Goal: Task Accomplishment & Management: Use online tool/utility

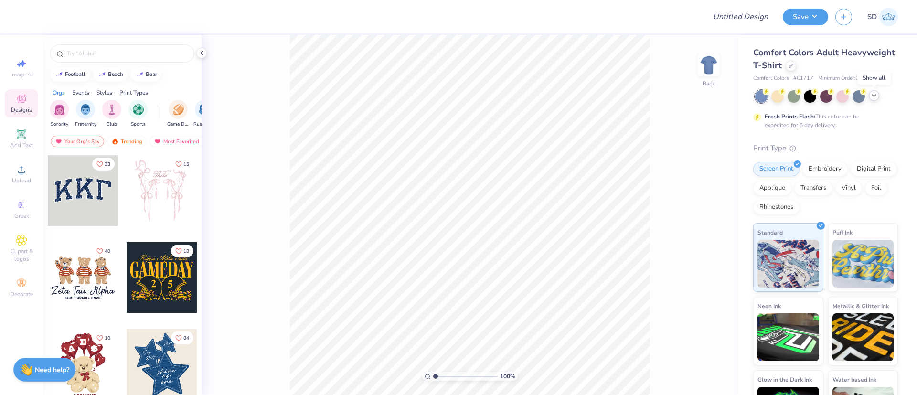
click at [878, 97] on div at bounding box center [874, 95] width 11 height 11
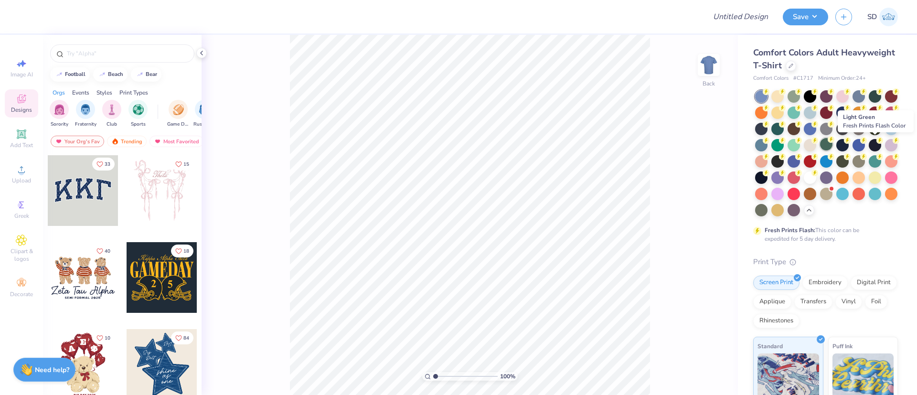
click at [833, 141] on div at bounding box center [826, 144] width 12 height 12
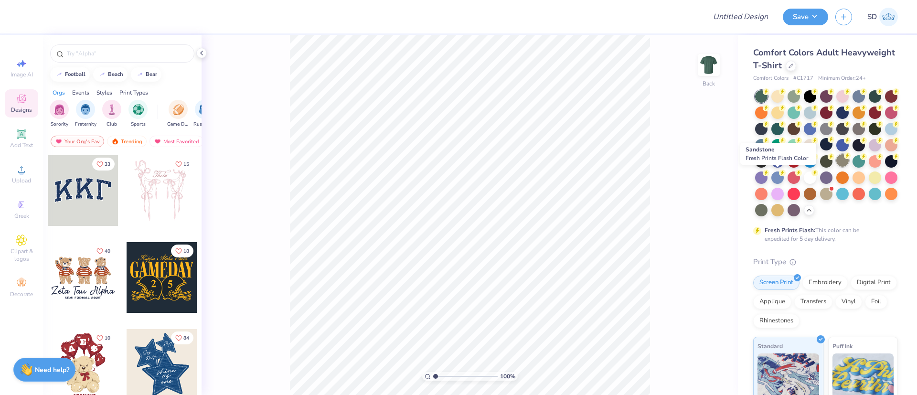
click at [836, 167] on div at bounding box center [842, 160] width 12 height 12
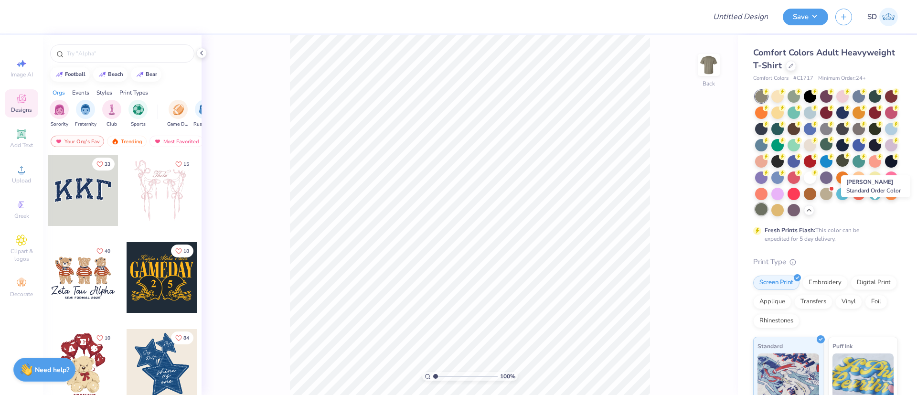
click at [768, 211] on div at bounding box center [761, 209] width 12 height 12
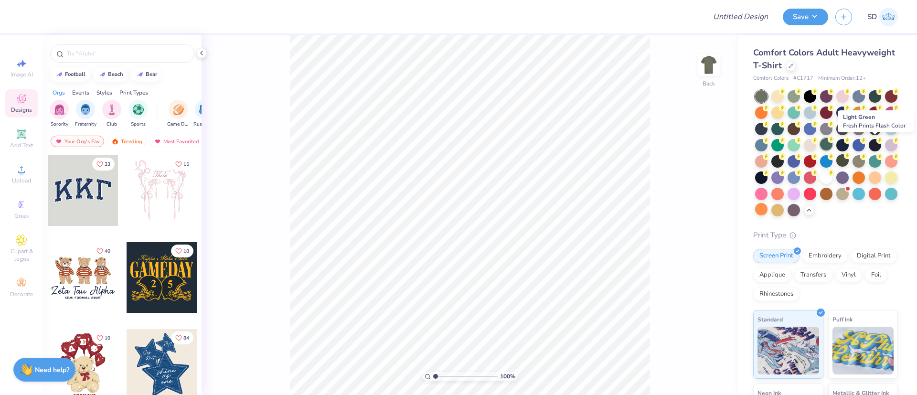
click at [833, 145] on div at bounding box center [826, 144] width 12 height 12
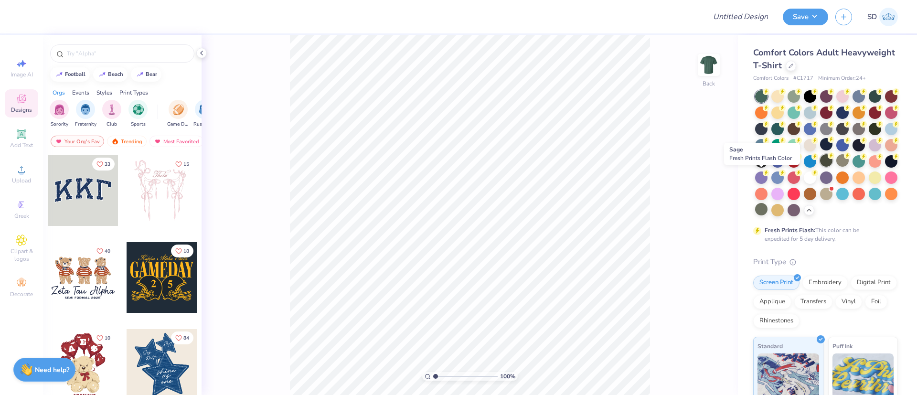
click at [820, 167] on div at bounding box center [826, 160] width 12 height 12
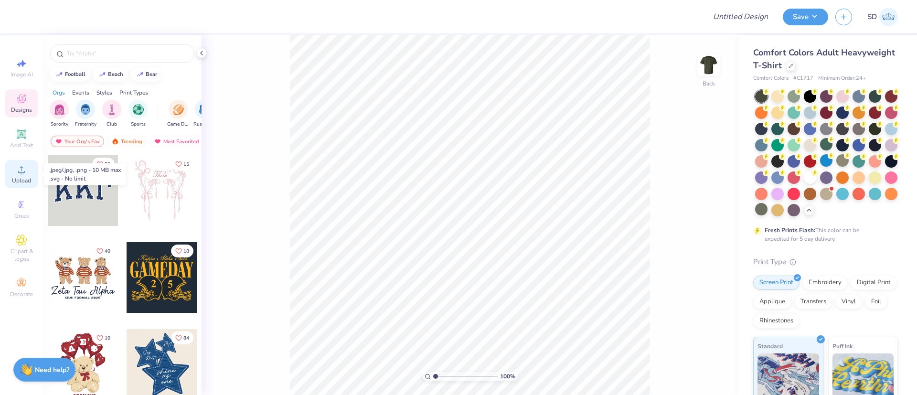
click at [10, 171] on div "Upload" at bounding box center [21, 174] width 33 height 28
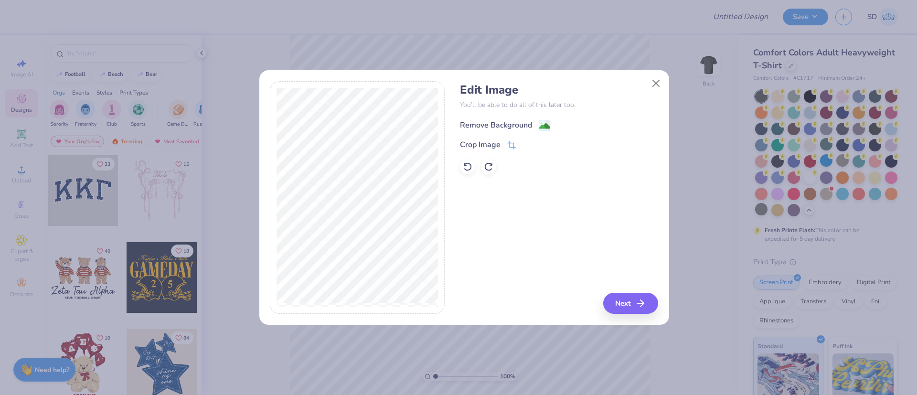
click at [492, 124] on div "Remove Background" at bounding box center [496, 124] width 72 height 11
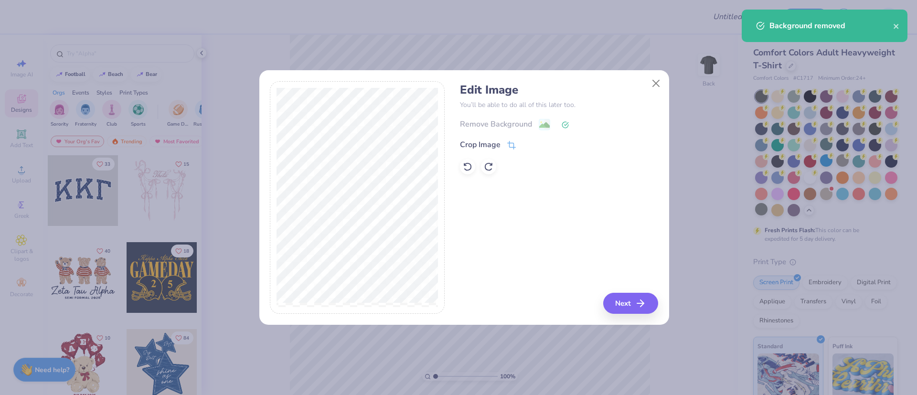
click at [479, 143] on div "Crop Image" at bounding box center [480, 144] width 41 height 11
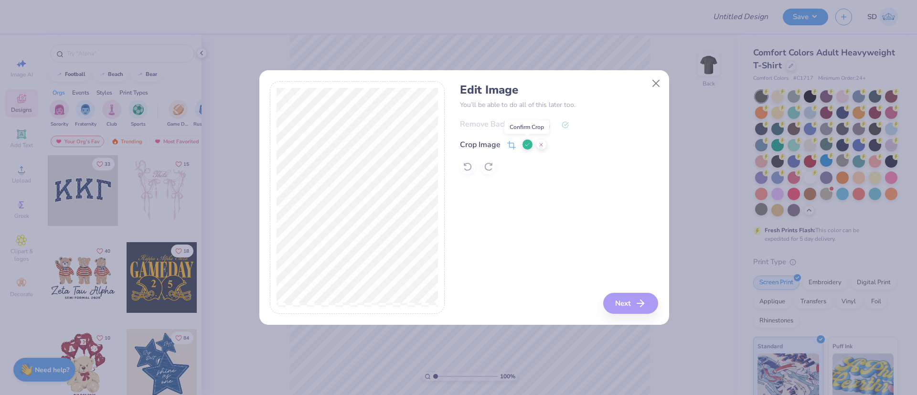
click at [527, 147] on icon at bounding box center [527, 145] width 6 height 6
click at [622, 295] on button "Next" at bounding box center [632, 303] width 55 height 21
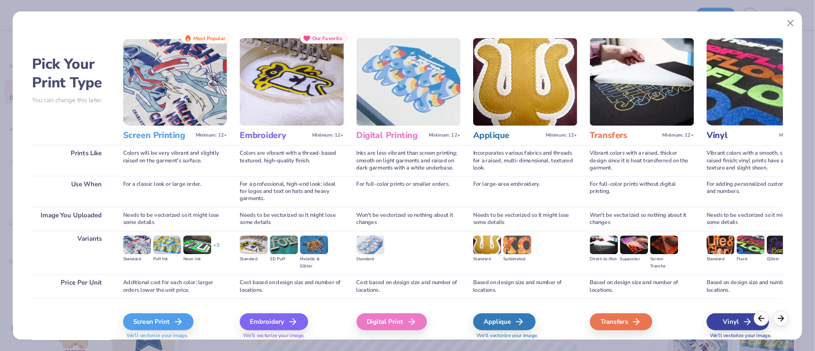
scroll to position [33, 0]
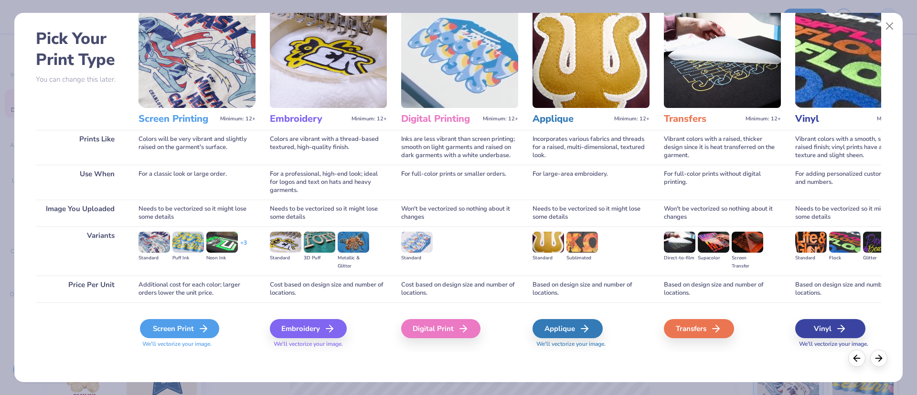
click at [178, 325] on div "Screen Print" at bounding box center [179, 328] width 79 height 19
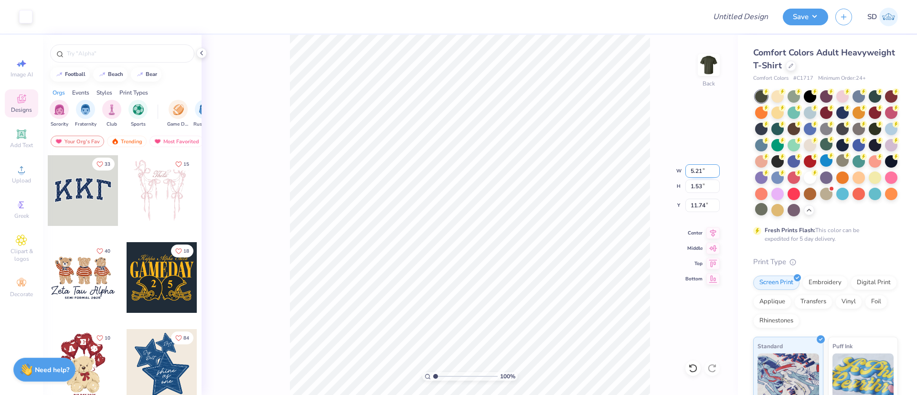
click at [706, 174] on input "5.21" at bounding box center [702, 170] width 34 height 13
type input "5.00"
type input "1.47"
type input "11.77"
type input "5"
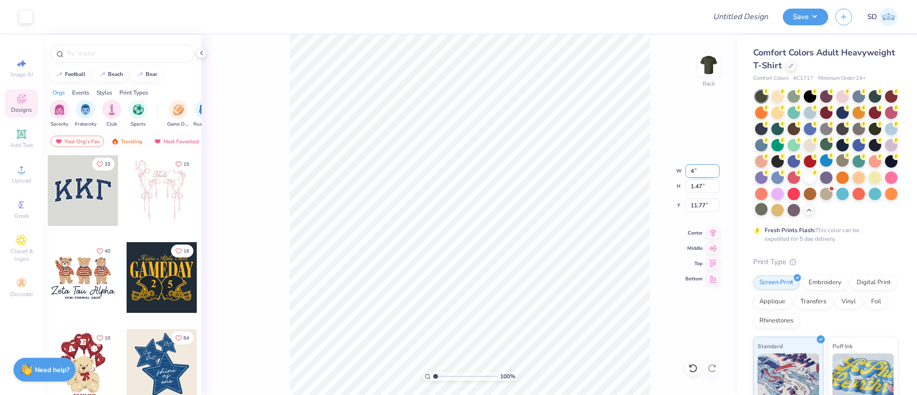
type input "4.00"
type input "1.17"
type input "11.91"
type input "3.00"
type input "3.40"
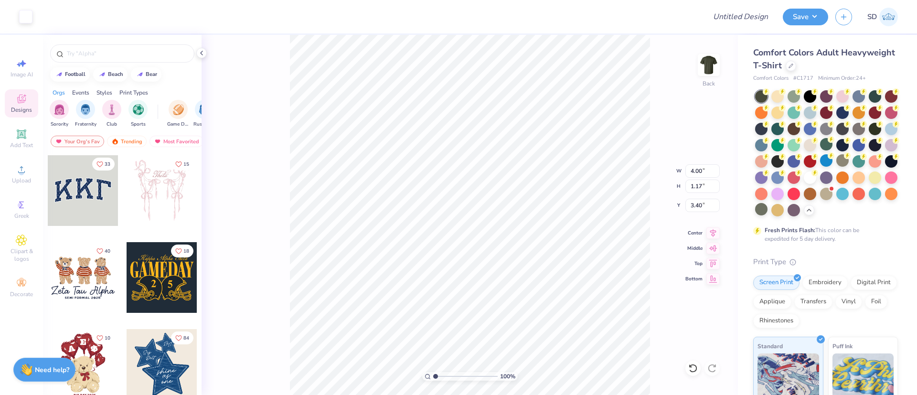
type input "3.00"
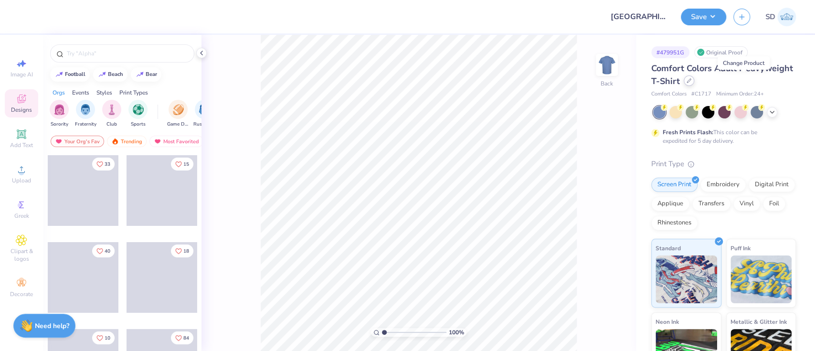
click at [694, 84] on div at bounding box center [689, 80] width 11 height 11
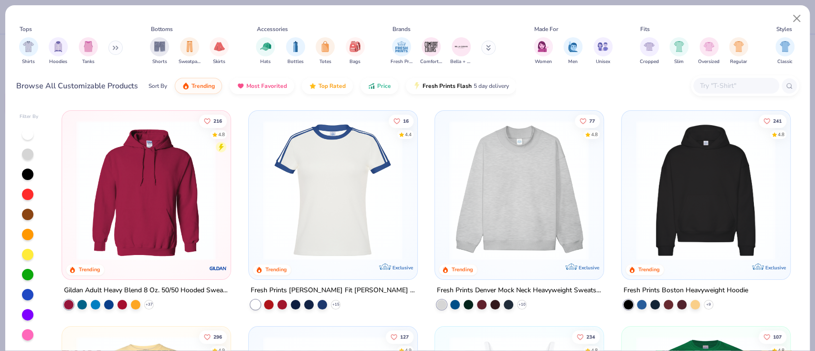
click at [720, 90] on input "text" at bounding box center [736, 85] width 74 height 11
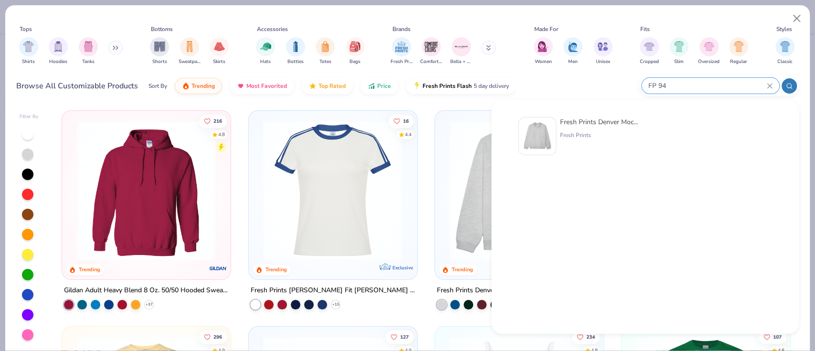
type input "FP 94"
click at [545, 127] on img at bounding box center [538, 136] width 30 height 30
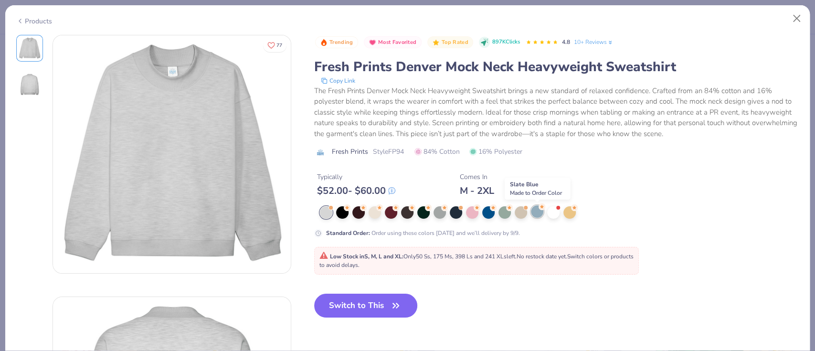
click at [543, 215] on div at bounding box center [537, 211] width 12 height 12
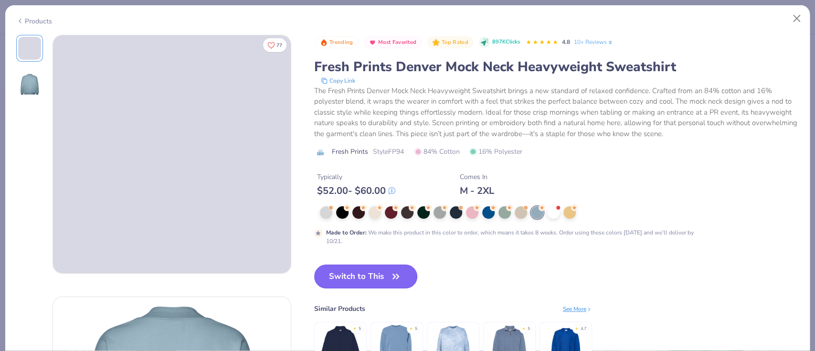
click at [340, 281] on button "Switch to This" at bounding box center [366, 277] width 104 height 24
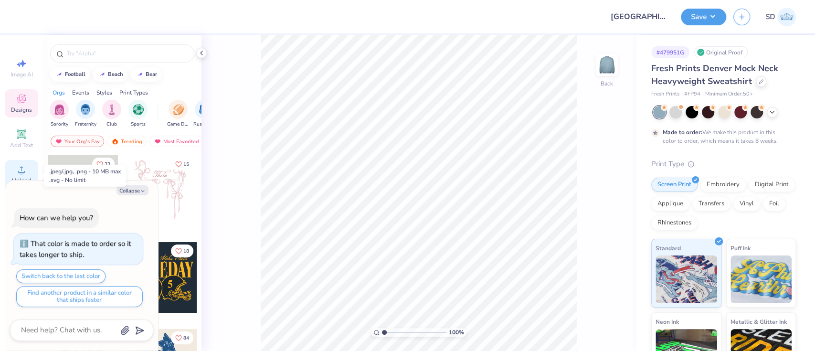
click at [16, 180] on span "Upload" at bounding box center [21, 181] width 19 height 8
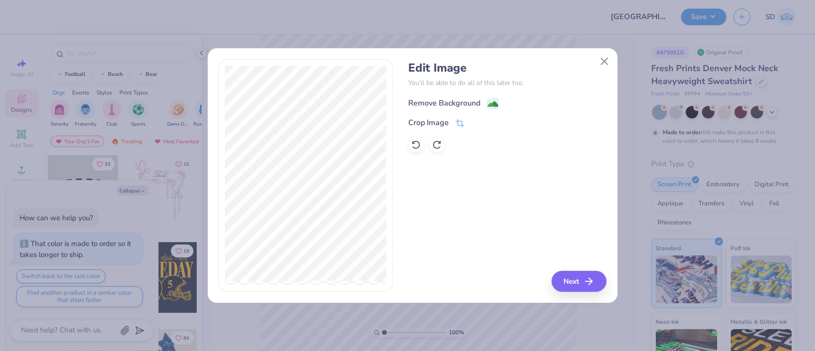
click at [468, 103] on div "Remove Background" at bounding box center [444, 102] width 72 height 11
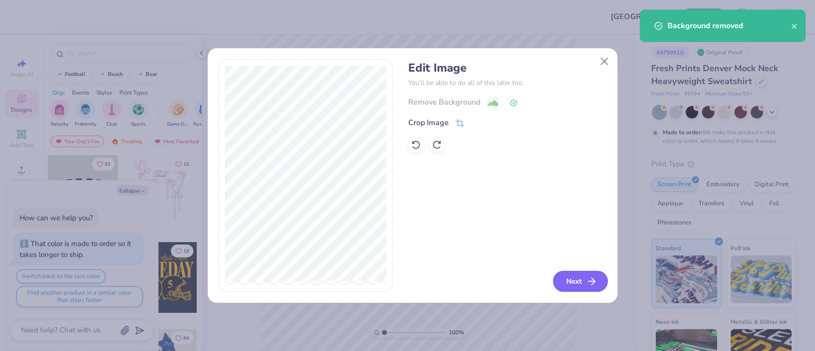
click at [581, 280] on button "Next" at bounding box center [580, 281] width 55 height 21
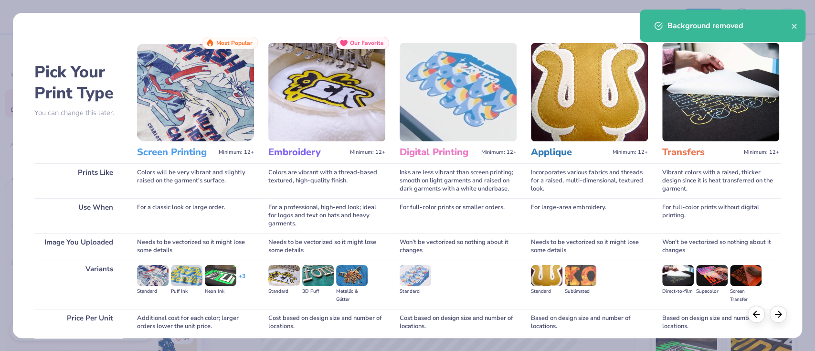
scroll to position [77, 0]
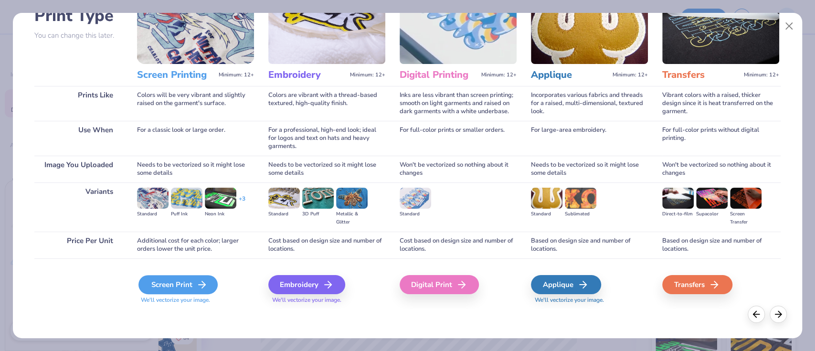
click at [168, 289] on div "Screen Print" at bounding box center [178, 284] width 79 height 19
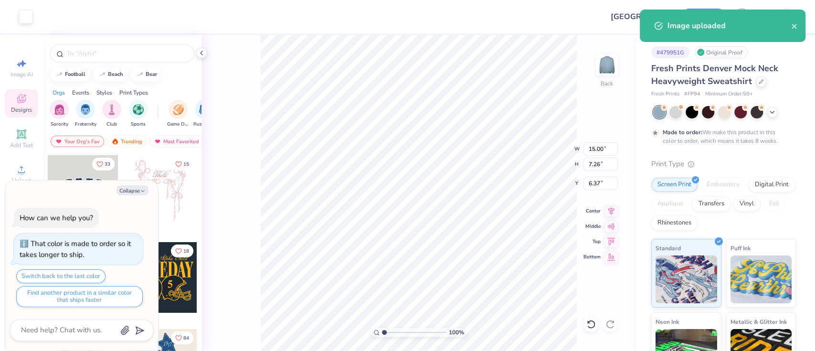
type textarea "x"
type input "0.50"
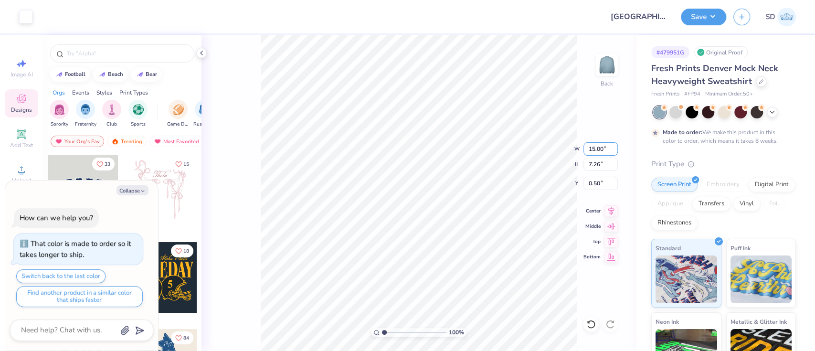
drag, startPoint x: 608, startPoint y: 146, endPoint x: 591, endPoint y: 156, distance: 19.3
click at [591, 156] on div "100 % Back W 15.00 15.00 " H 7.26 7.26 " Y 0.50 0.50 " Center Middle Top Bottom" at bounding box center [419, 193] width 435 height 316
type textarea "x"
click at [608, 147] on input "15.00" at bounding box center [601, 148] width 34 height 13
type input "12.00"
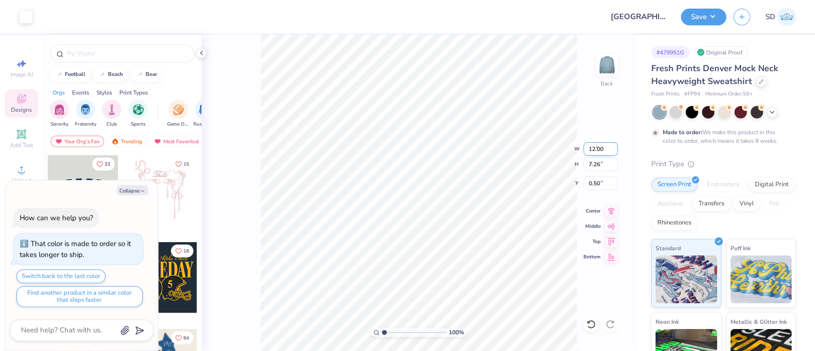
type textarea "x"
type input "5.81"
type input "1.23"
type textarea "x"
type input "3.00"
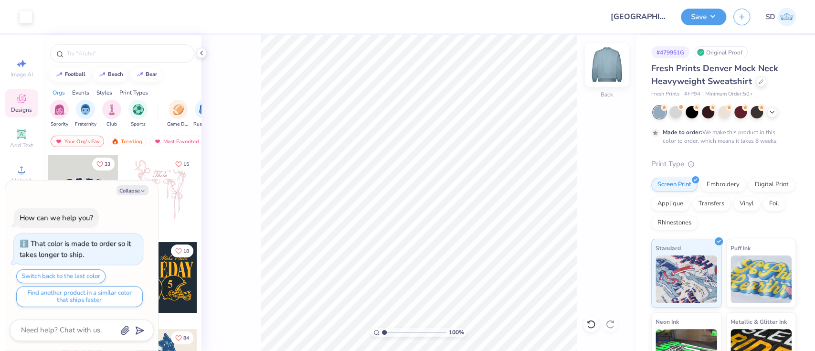
click at [613, 66] on img at bounding box center [607, 65] width 38 height 38
click at [27, 173] on div "Upload" at bounding box center [21, 174] width 33 height 28
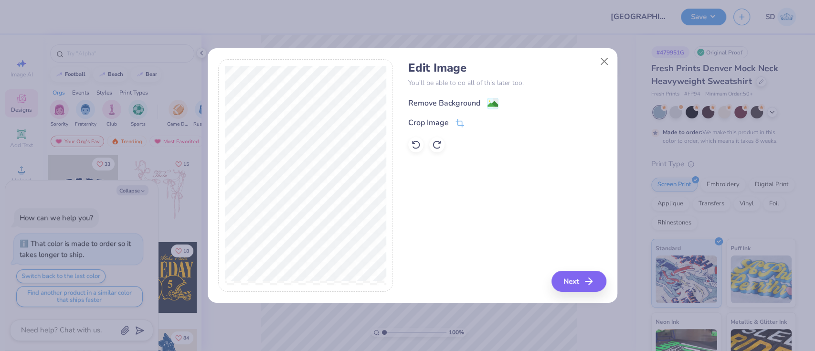
click at [438, 100] on div "Remove Background" at bounding box center [444, 102] width 72 height 11
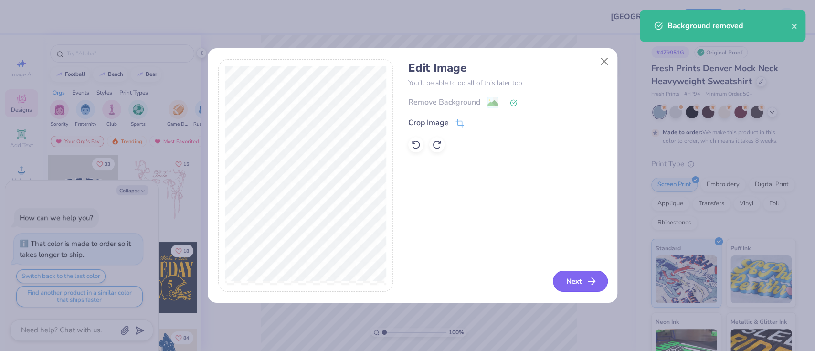
click at [562, 281] on button "Next" at bounding box center [580, 281] width 55 height 21
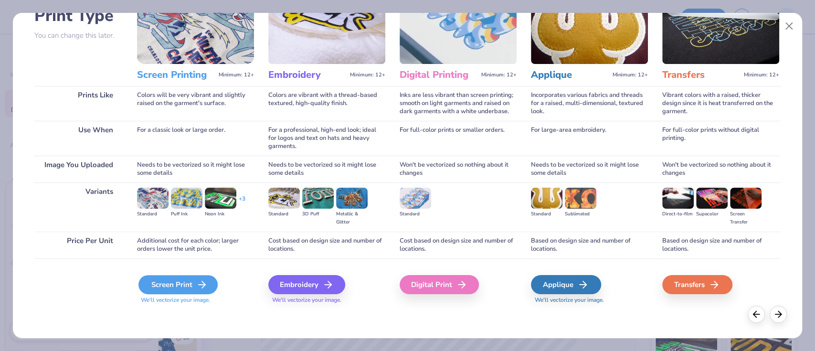
click at [174, 278] on div "Screen Print" at bounding box center [178, 284] width 79 height 19
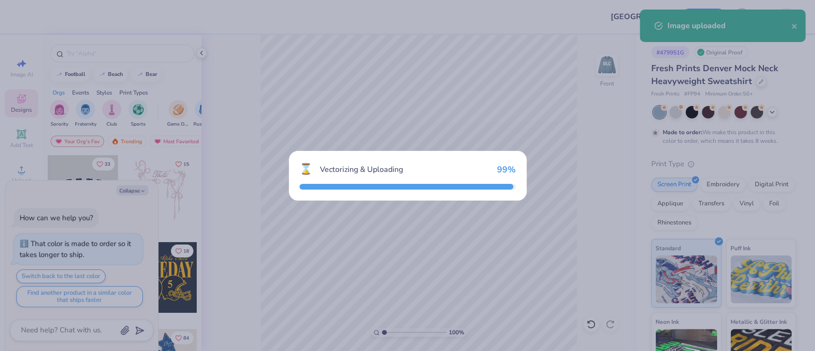
type textarea "x"
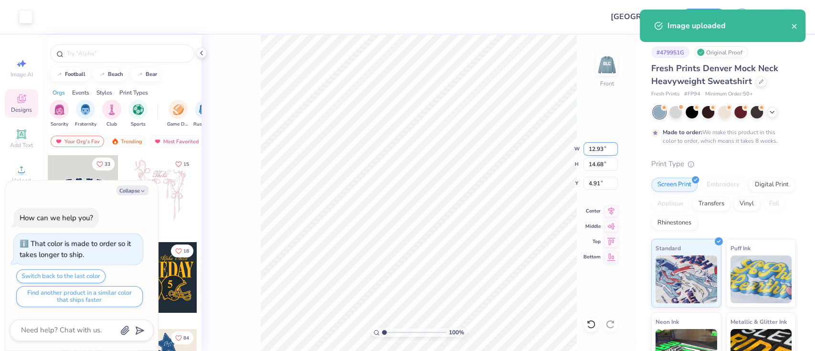
click at [606, 151] on input "12.93" at bounding box center [601, 148] width 34 height 13
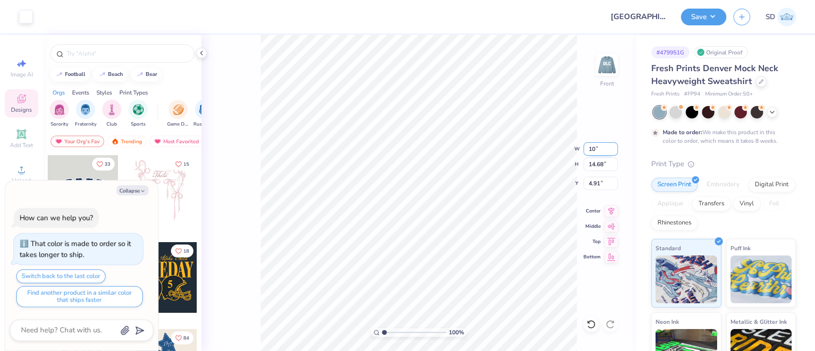
type input "10"
type textarea "x"
type input "10.00"
type input "11.35"
type input "6.57"
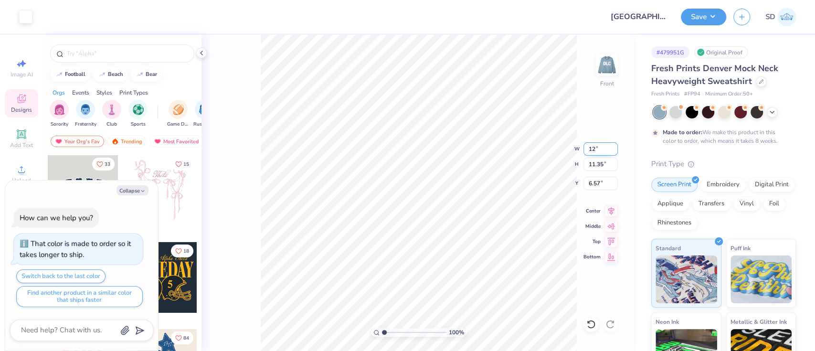
type input "12"
type textarea "x"
type input "12.00"
type input "13.63"
type input "5.44"
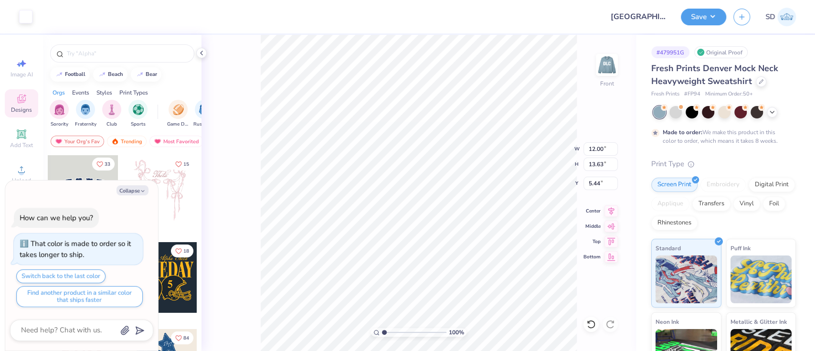
type textarea "x"
type input "3.35"
type textarea "x"
click at [606, 150] on input "10.77" at bounding box center [601, 148] width 34 height 13
type input "1"
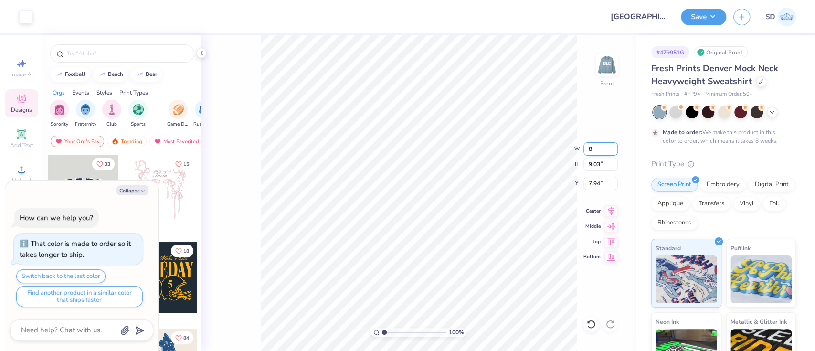
type input "8"
type textarea "x"
type input "8.00"
type input "6.71"
type input "9.11"
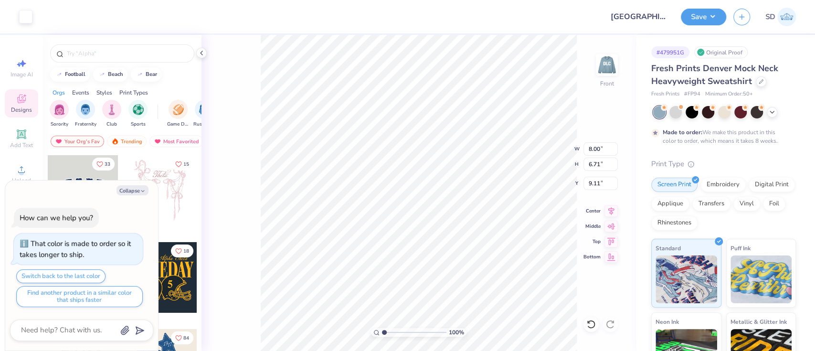
type textarea "x"
type input "8.13"
click at [468, 245] on li "Group" at bounding box center [466, 247] width 75 height 19
type textarea "x"
type input "14.22"
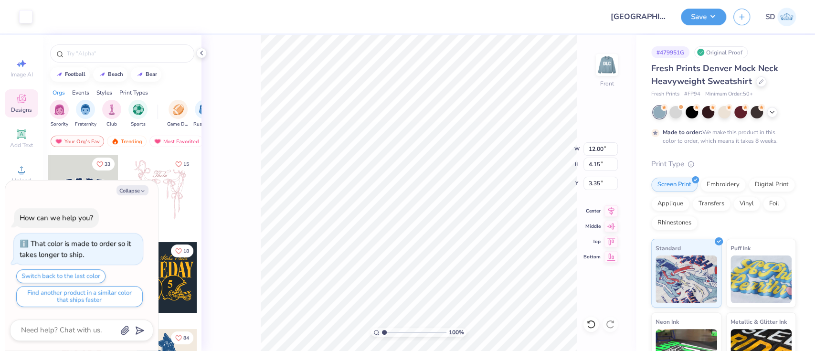
type textarea "x"
type input "3.00"
type textarea "x"
type input "8.00"
type input "6.71"
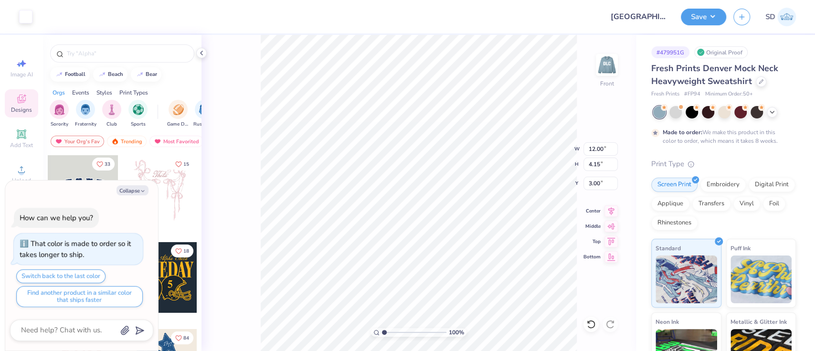
type input "14.22"
type textarea "x"
type input "7.83"
type textarea "x"
click at [608, 149] on input "8.00" at bounding box center [601, 148] width 34 height 13
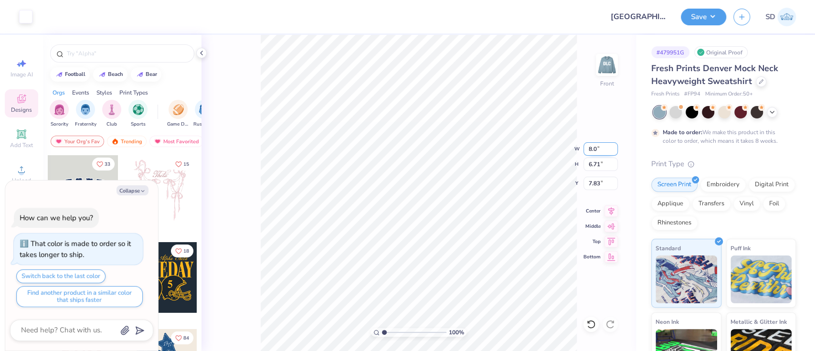
type input "8"
type input "7"
type textarea "x"
type input "7.00"
type input "5.87"
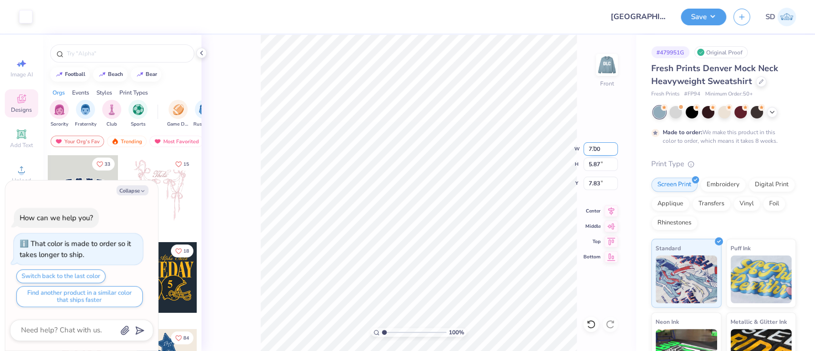
type input "8.25"
type textarea "x"
type input "7.78"
type textarea "x"
type input "7.69"
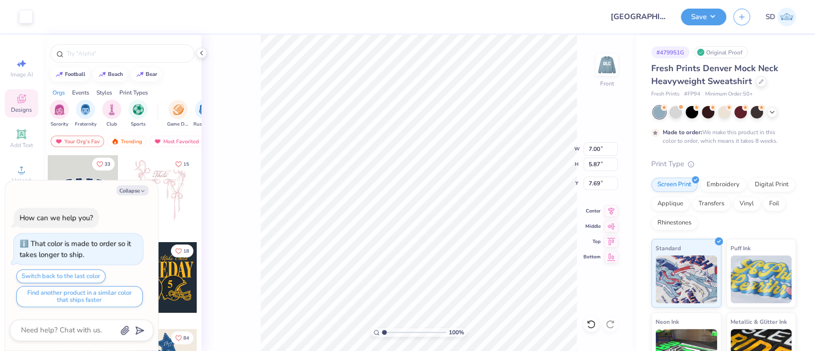
type textarea "x"
type input "7.52"
type textarea "x"
type input "7.74"
click at [695, 21] on button "Save" at bounding box center [703, 15] width 45 height 17
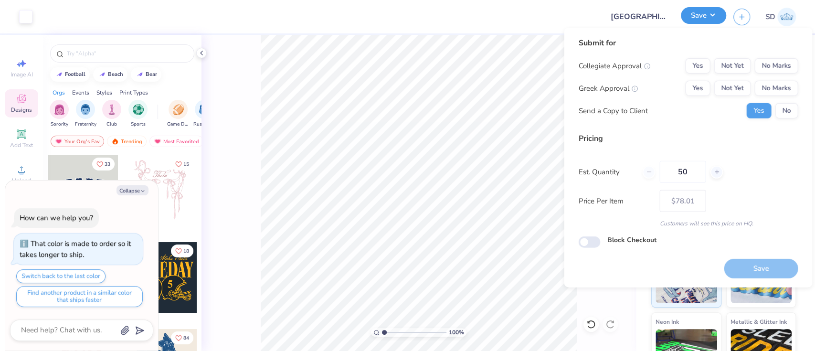
type textarea "x"
click at [780, 65] on button "No Marks" at bounding box center [776, 65] width 43 height 15
click at [699, 70] on button "Yes" at bounding box center [697, 65] width 25 height 15
click at [779, 89] on button "No Marks" at bounding box center [776, 88] width 43 height 15
type input "– –"
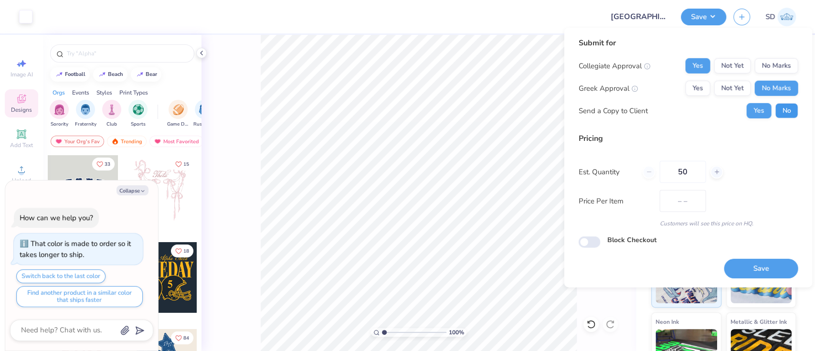
click at [784, 112] on button "No" at bounding box center [786, 110] width 23 height 15
type textarea "x"
click at [769, 265] on button "Save" at bounding box center [761, 269] width 74 height 20
type input "$78.01"
type textarea "x"
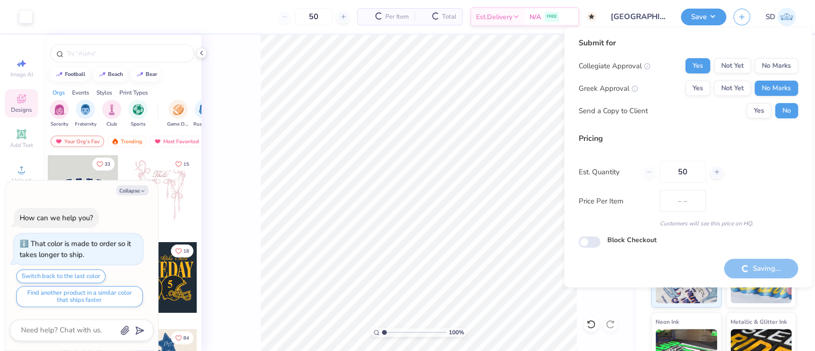
type input "$78.01"
type textarea "x"
checkbox input "true"
type input "– –"
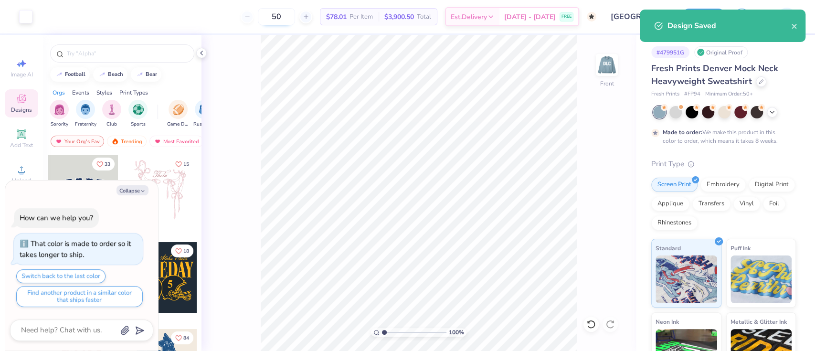
click at [295, 17] on input "50" at bounding box center [276, 16] width 37 height 17
type input "5"
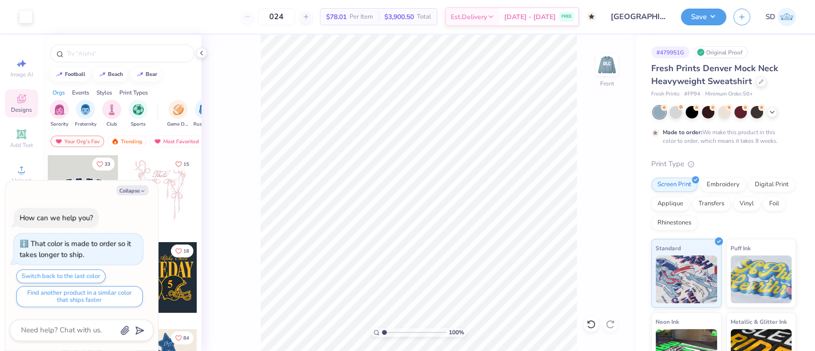
type input "50"
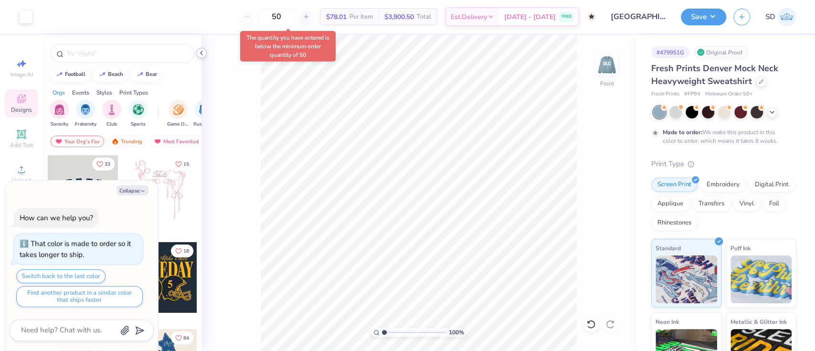
click at [204, 54] on icon at bounding box center [202, 53] width 8 height 8
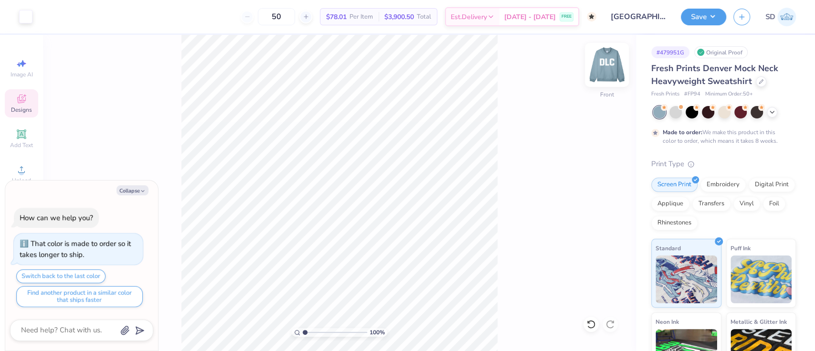
click at [602, 71] on img at bounding box center [607, 65] width 38 height 38
click at [611, 64] on img at bounding box center [607, 65] width 38 height 38
type textarea "x"
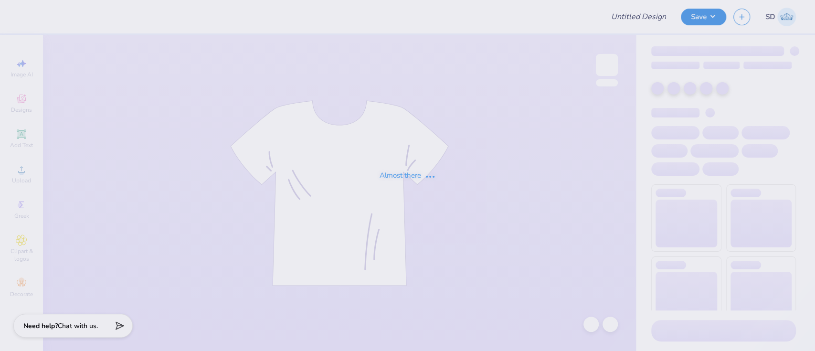
type input "[GEOGRAPHIC_DATA][US_STATE] : [PERSON_NAME]"
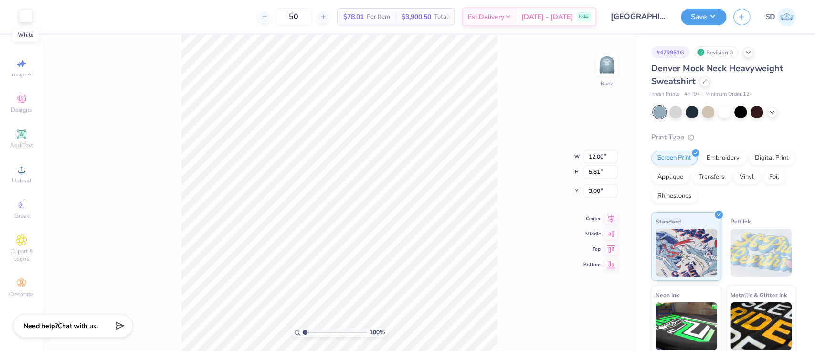
click at [24, 20] on div at bounding box center [25, 15] width 13 height 13
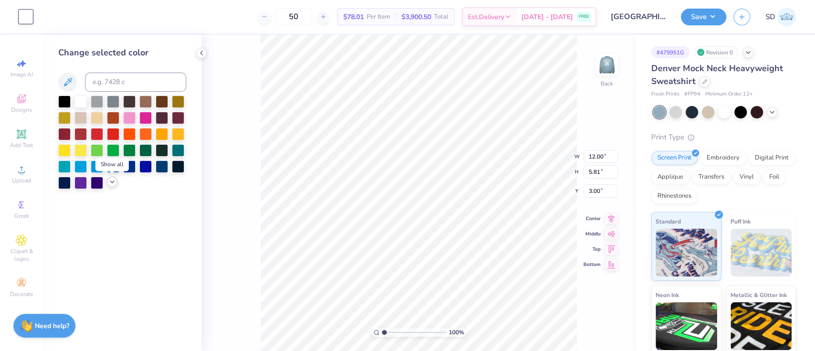
click at [111, 185] on icon at bounding box center [112, 182] width 8 height 8
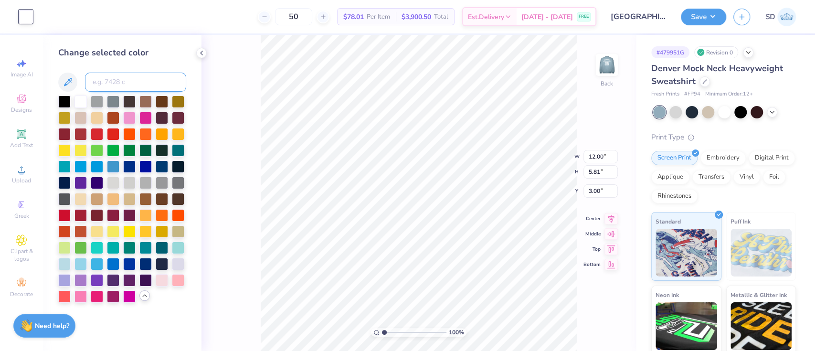
click at [102, 79] on input at bounding box center [135, 82] width 101 height 19
type input "296"
click at [137, 79] on input at bounding box center [135, 82] width 101 height 19
type input "282"
click at [608, 76] on img at bounding box center [607, 65] width 38 height 38
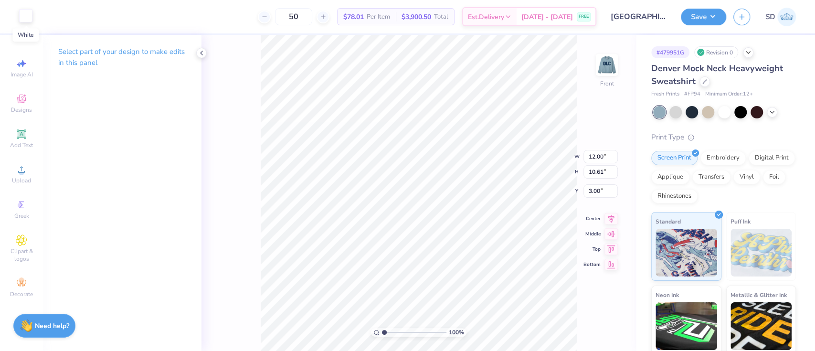
click at [19, 17] on div at bounding box center [25, 15] width 13 height 13
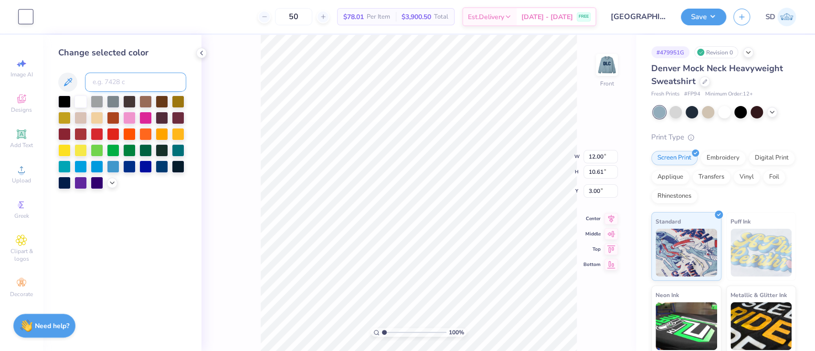
click at [126, 88] on input at bounding box center [135, 82] width 101 height 19
type input "282"
type input "4.28338237266778"
type input "3.07"
type input "4.28338237266778"
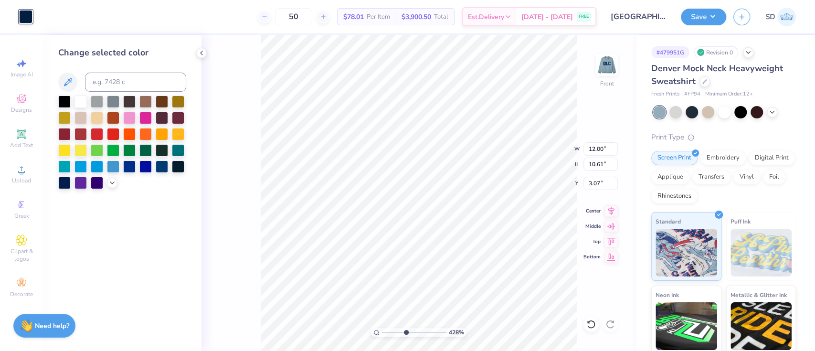
type input "2.94"
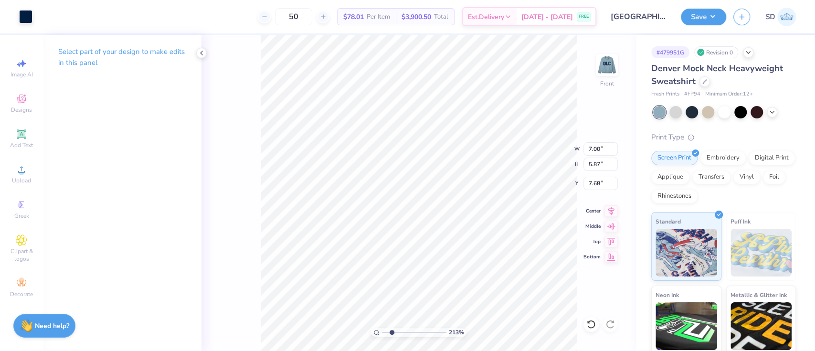
type input "2.13197752189086"
type input "14.71"
type input "2.13197752189086"
type input "7.68"
type input "2.13197752189086"
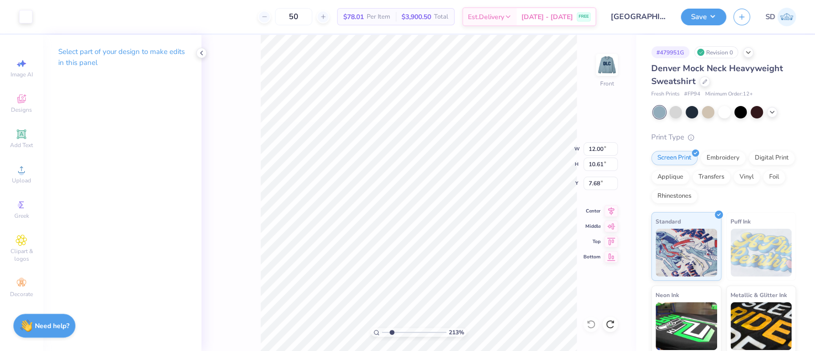
type input "12.00"
type input "10.61"
type input "3.00"
type input "2.13197752189086"
type input "4.02"
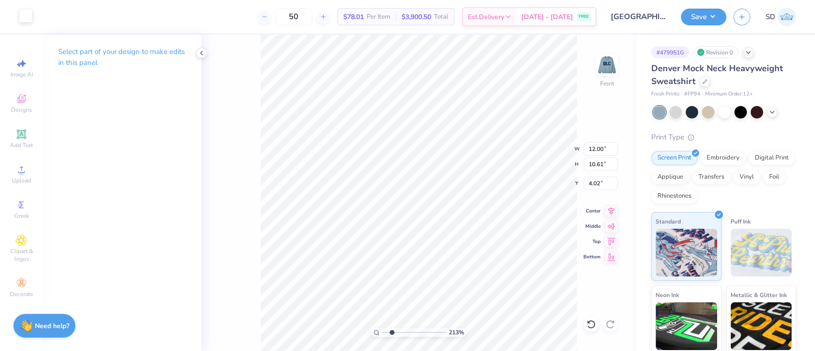
click at [31, 19] on div "Art colors 50 $78.01 Per Item $3,900.50 Total Est. Delivery [DATE] - [DATE] FRE…" at bounding box center [407, 16] width 815 height 33
click at [31, 19] on div at bounding box center [25, 15] width 13 height 13
type input "2.13197752189086"
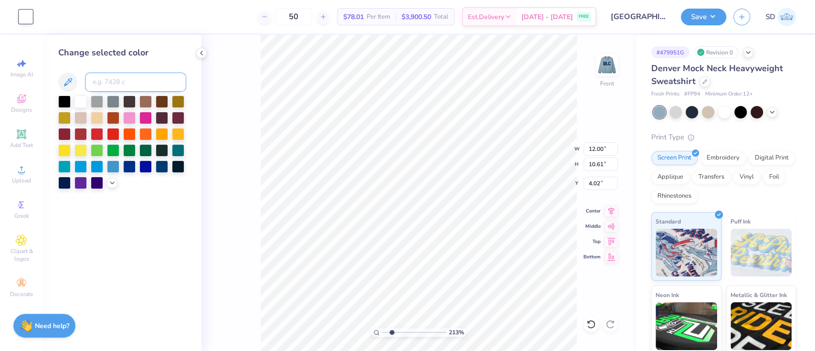
click at [127, 78] on input at bounding box center [135, 82] width 101 height 19
type input "282"
type input "2.13197752189086"
type input "4.00"
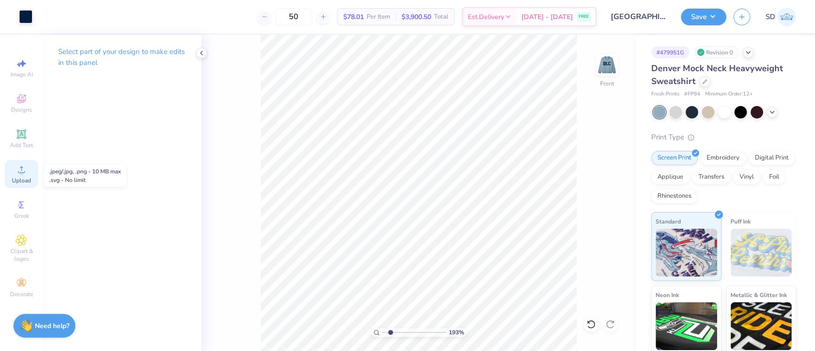
click at [17, 164] on div "Upload" at bounding box center [21, 174] width 33 height 28
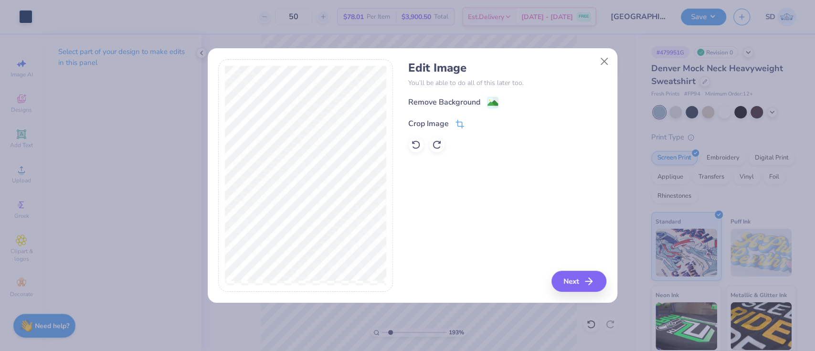
click at [421, 122] on div "Crop Image" at bounding box center [428, 123] width 41 height 11
click at [474, 124] on icon at bounding box center [476, 123] width 6 height 6
click at [498, 99] on icon at bounding box center [492, 103] width 11 height 11
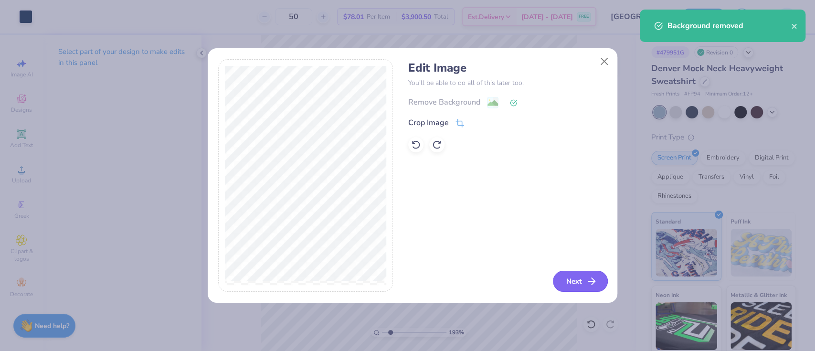
click at [565, 288] on button "Next" at bounding box center [580, 281] width 55 height 21
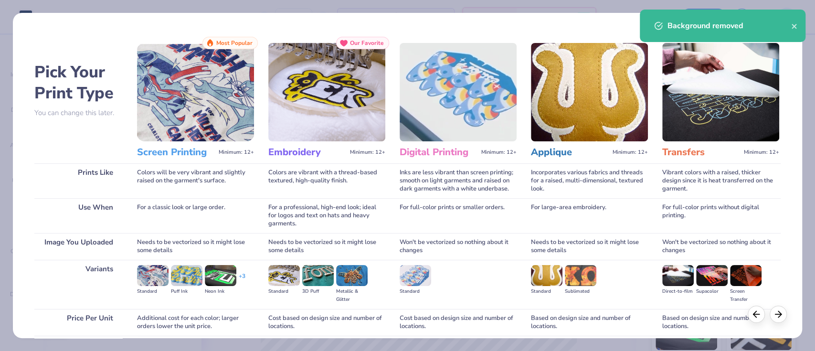
scroll to position [77, 0]
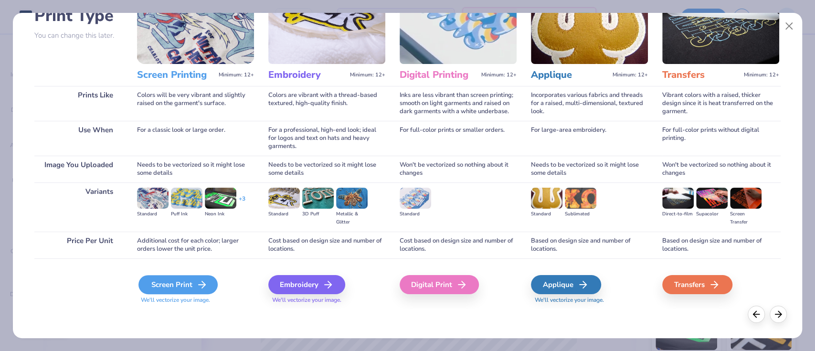
click at [155, 282] on div "Screen Print" at bounding box center [178, 284] width 79 height 19
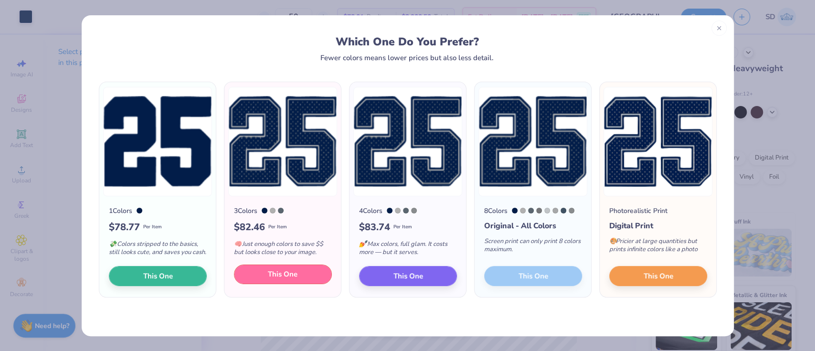
click at [290, 285] on button "This One" at bounding box center [283, 275] width 98 height 20
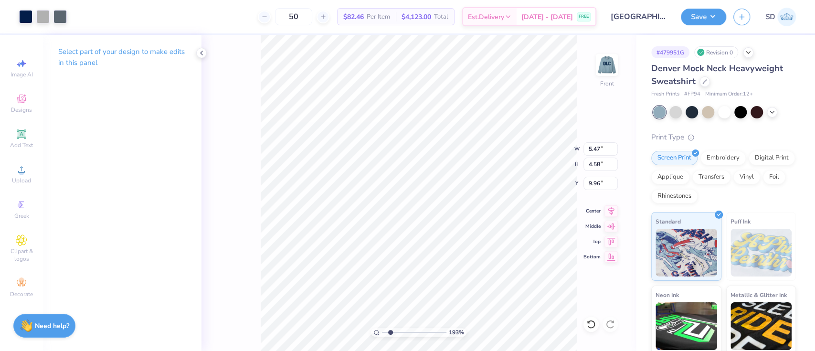
click at [41, 18] on div at bounding box center [407, 175] width 815 height 351
click at [42, 15] on div at bounding box center [42, 15] width 13 height 13
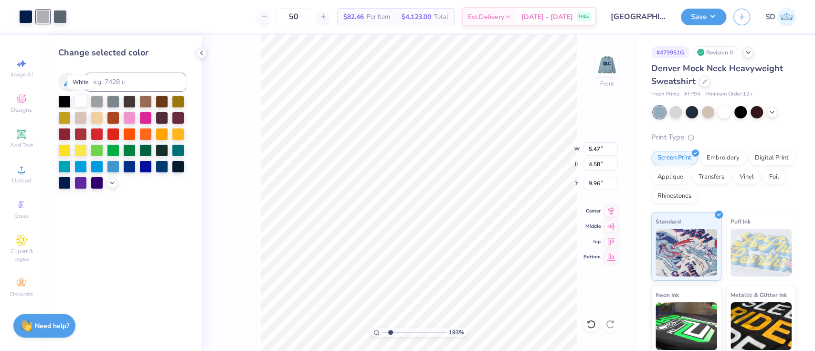
click at [85, 103] on div at bounding box center [81, 101] width 12 height 12
click at [65, 16] on div at bounding box center [59, 15] width 13 height 13
click at [80, 100] on div at bounding box center [81, 101] width 12 height 12
click at [247, 199] on div "193 % Front W 5.47 5.47 " H 4.58 4.58 " Y 9.96 9.96 " Center Middle Top Bottom" at bounding box center [419, 193] width 435 height 316
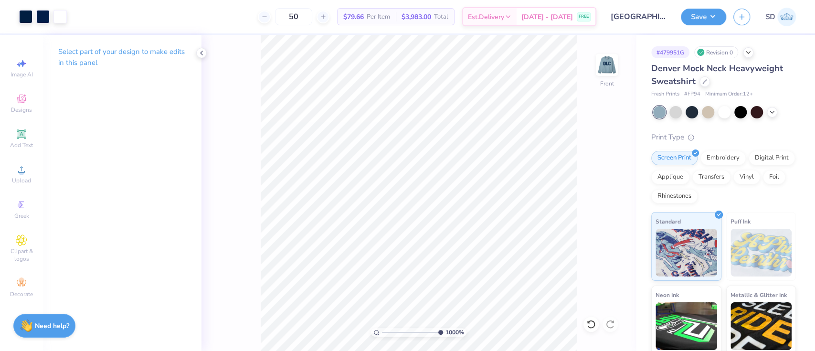
drag, startPoint x: 393, startPoint y: 331, endPoint x: 442, endPoint y: 330, distance: 49.2
type input "10"
click at [442, 330] on input "range" at bounding box center [412, 332] width 61 height 9
type input "0.26"
type input "0.13"
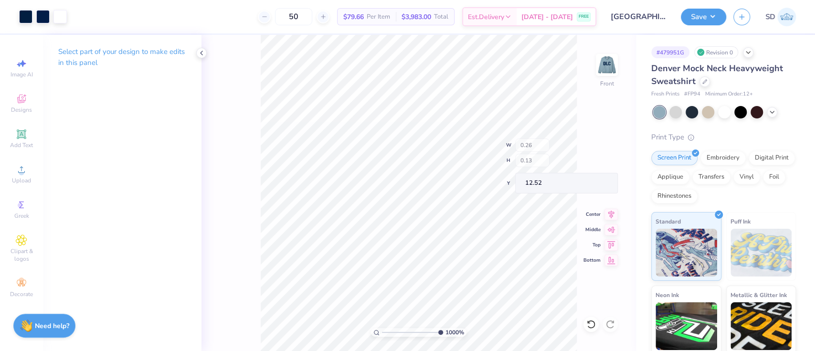
type input "12.18"
type input "4.59515867925379"
type input "12.15"
click at [21, 72] on span "Image AI" at bounding box center [22, 75] width 22 height 8
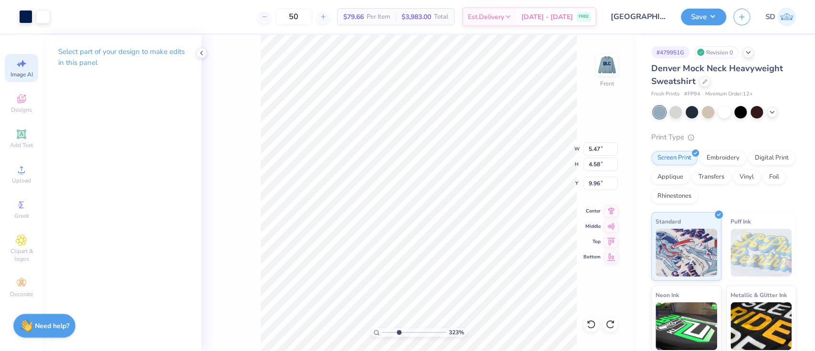
type input "3.23227841669265"
select select "4"
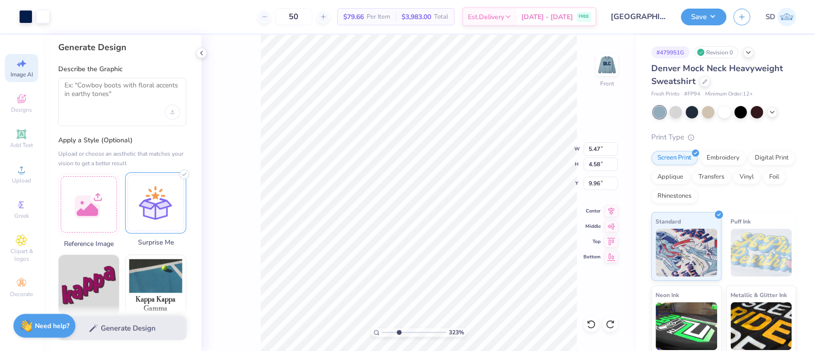
scroll to position [0, 0]
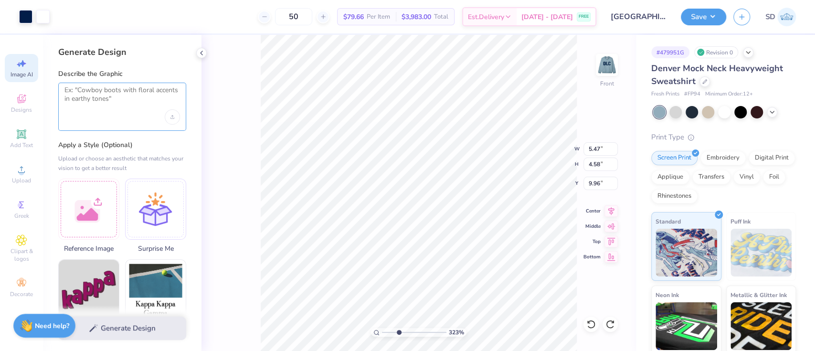
click at [105, 99] on textarea at bounding box center [122, 98] width 116 height 24
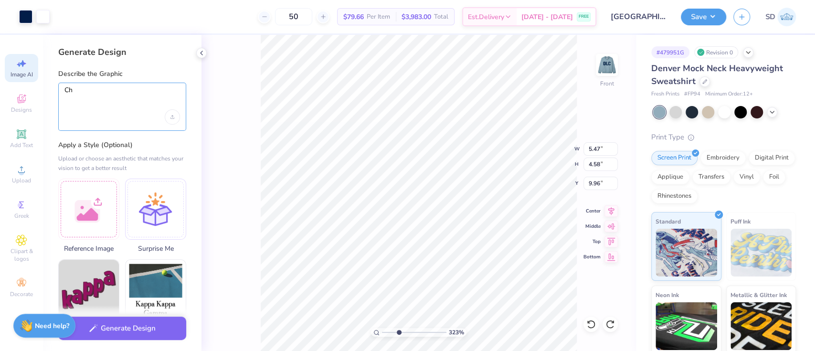
type textarea "C"
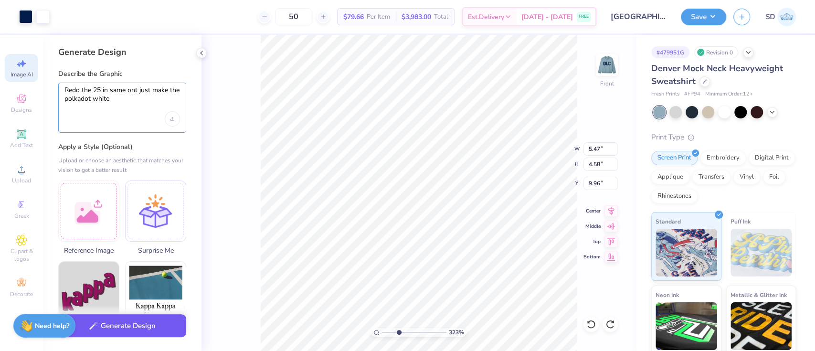
type textarea "Redo the 25 in same ont just make the polkadot white"
click at [126, 321] on button "Generate Design" at bounding box center [122, 325] width 128 height 23
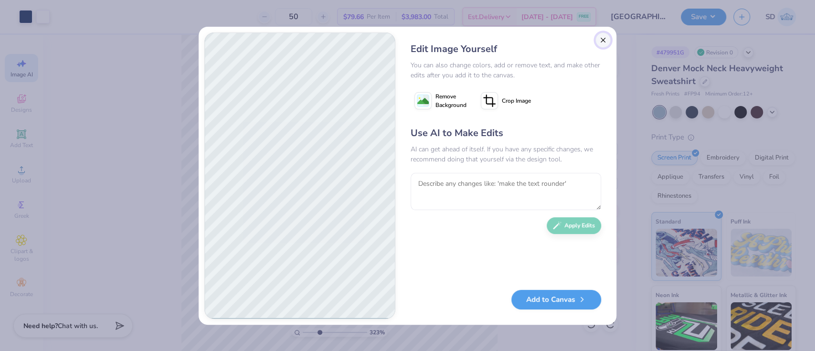
click at [604, 38] on button "Close" at bounding box center [603, 39] width 15 height 15
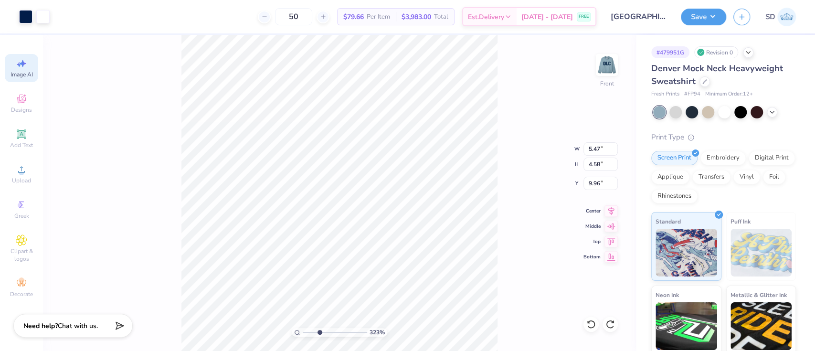
scroll to position [0, 21]
type input "1.49396763536999"
type input "10.93"
click at [313, 243] on li "Group" at bounding box center [313, 247] width 75 height 19
type input "1.07316498841689"
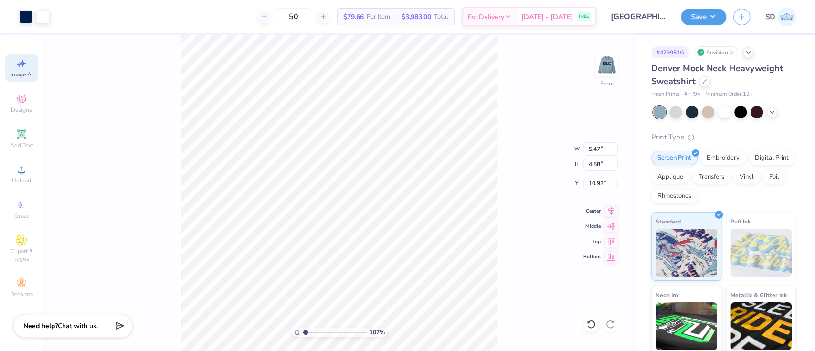
type input "9.10"
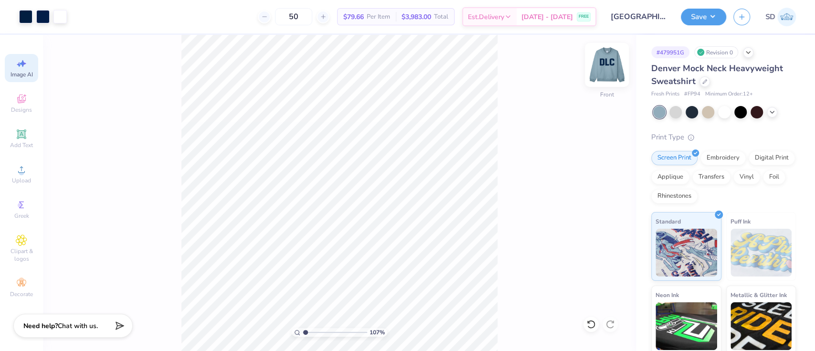
click at [604, 64] on img at bounding box center [607, 65] width 38 height 38
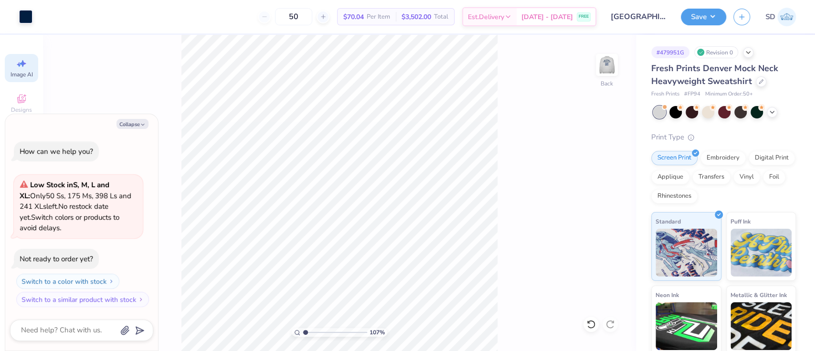
type input "1.07316498841689"
type textarea "x"
type input "1.07316498841689"
type textarea "x"
click at [775, 109] on icon at bounding box center [772, 111] width 8 height 8
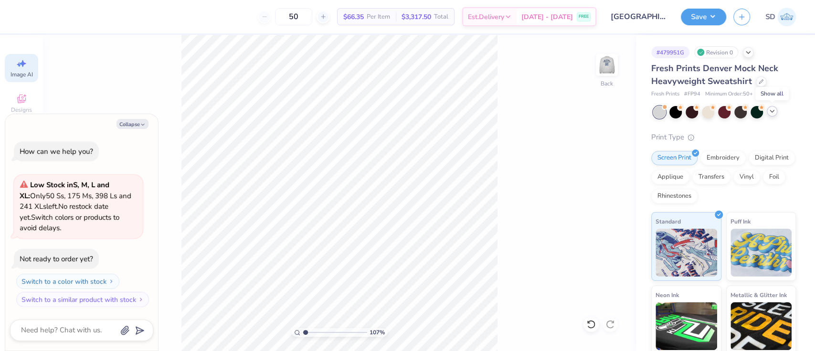
type input "1.07316498841689"
type textarea "x"
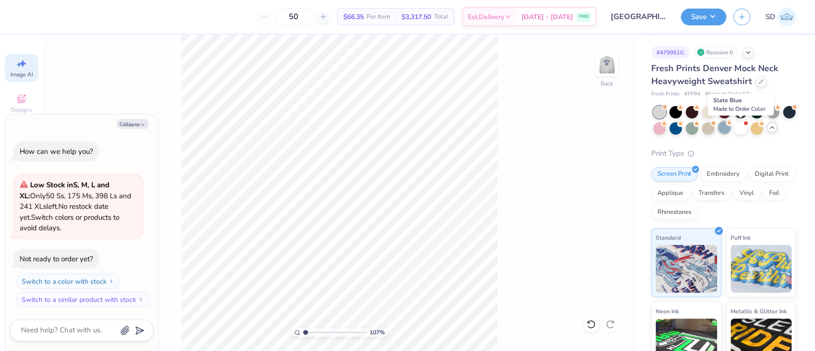
click at [731, 126] on div at bounding box center [724, 127] width 12 height 12
type input "1.07316498841689"
type textarea "x"
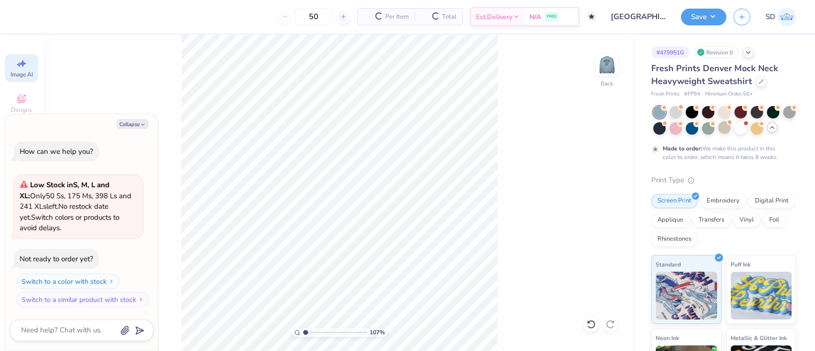
type input "1.07316498841689"
type textarea "x"
type input "1.07316498841689"
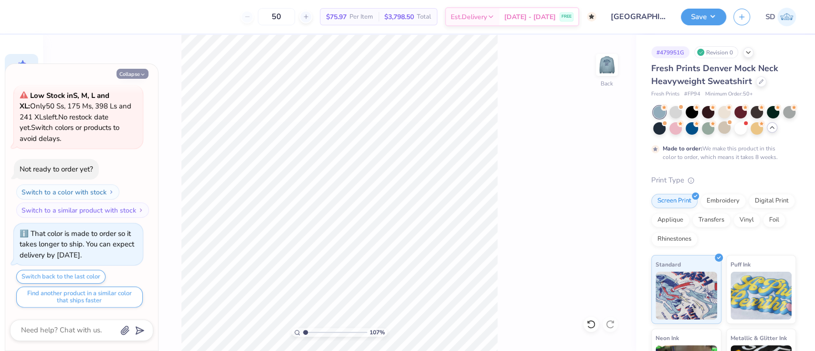
click at [139, 71] on button "Collapse" at bounding box center [133, 74] width 32 height 10
type textarea "x"
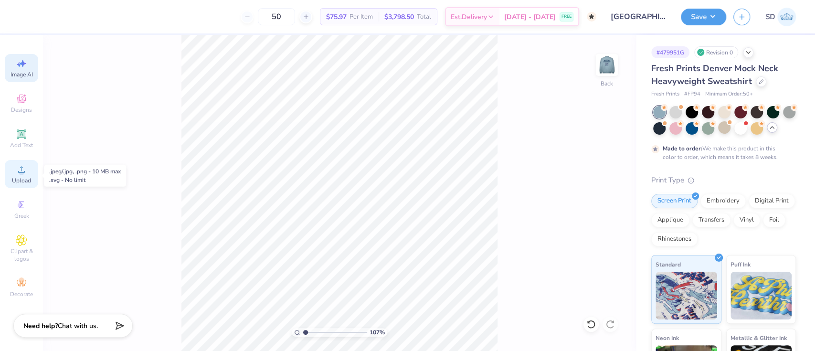
click at [16, 174] on icon at bounding box center [21, 169] width 11 height 11
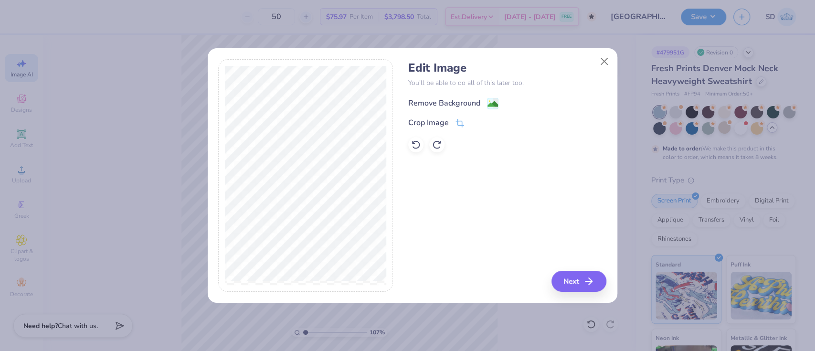
click at [437, 99] on div "Remove Background" at bounding box center [444, 102] width 72 height 11
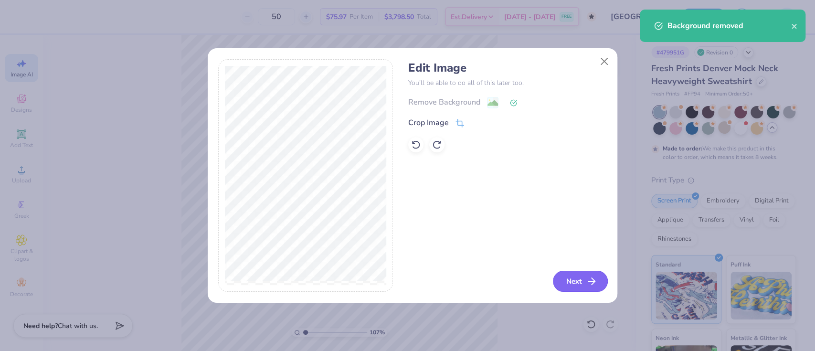
click at [570, 286] on button "Next" at bounding box center [580, 281] width 55 height 21
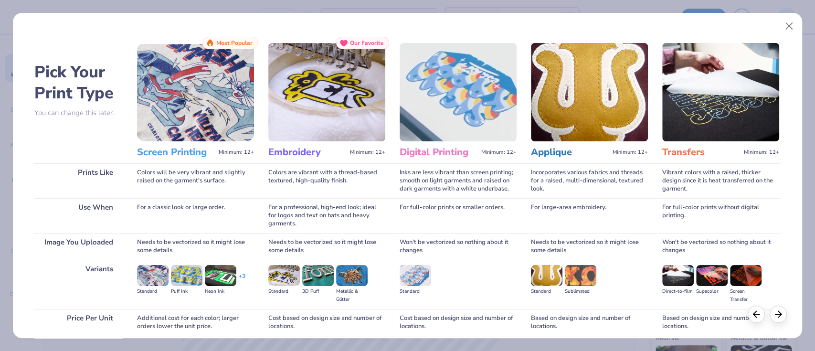
scroll to position [77, 0]
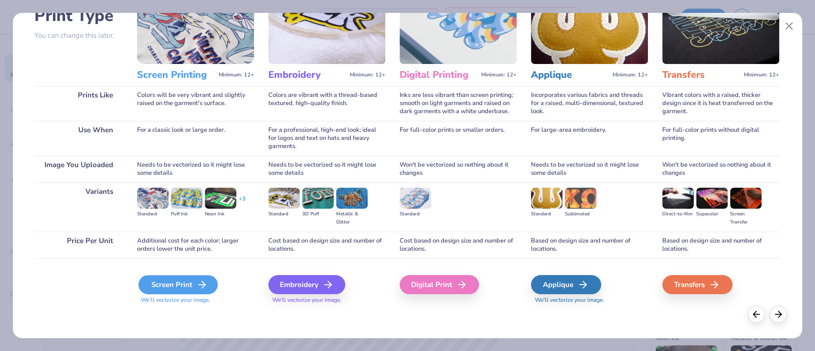
click at [183, 287] on div "Screen Print" at bounding box center [178, 284] width 79 height 19
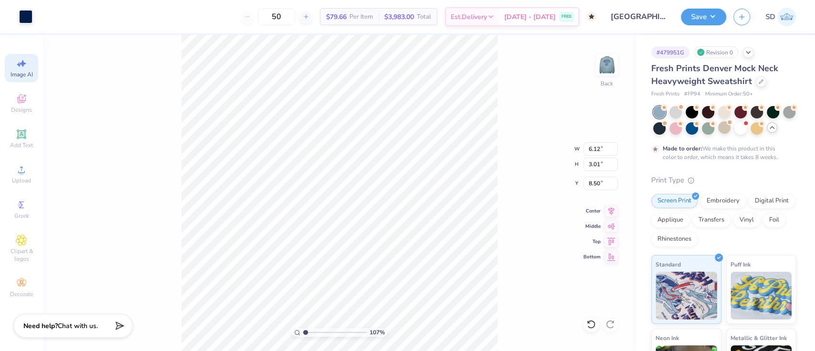
type input "1.07316498841689"
type input "10.35"
type input "5.09"
type input "6.41"
click at [603, 147] on input "10.35" at bounding box center [601, 148] width 34 height 13
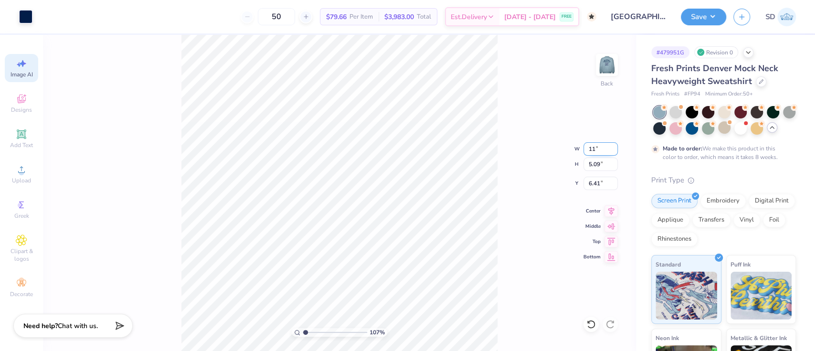
type input "11"
type input "1.07316498841689"
type input "11.00"
type input "5.41"
type input "6.25"
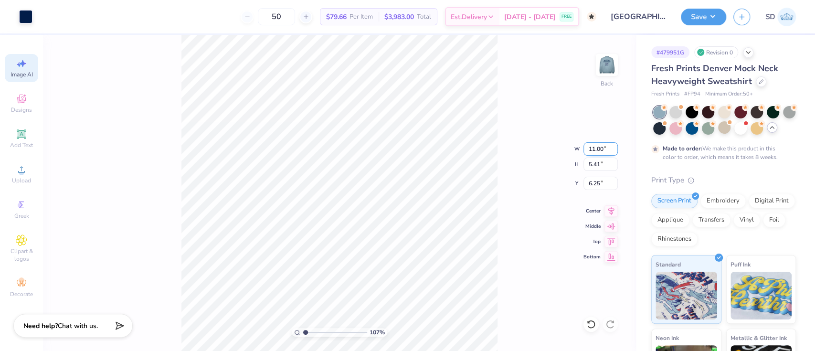
click at [596, 146] on input "11.00" at bounding box center [601, 148] width 34 height 13
type input "12.00"
type input "1.07316498841689"
type input "5.90"
type input "6.01"
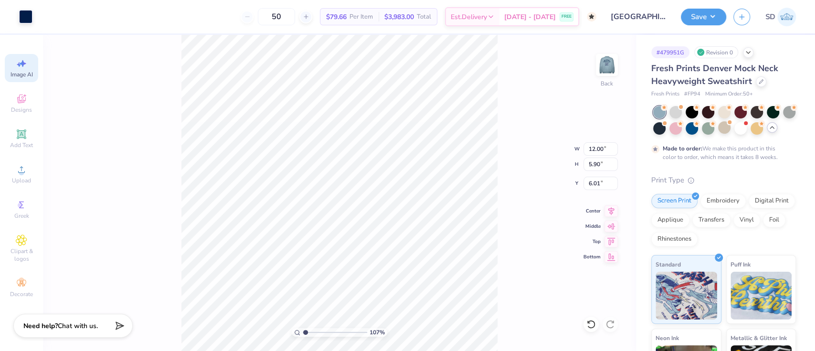
type input "1.07316498841689"
type input "3.00"
click at [705, 15] on button "Save" at bounding box center [703, 15] width 45 height 17
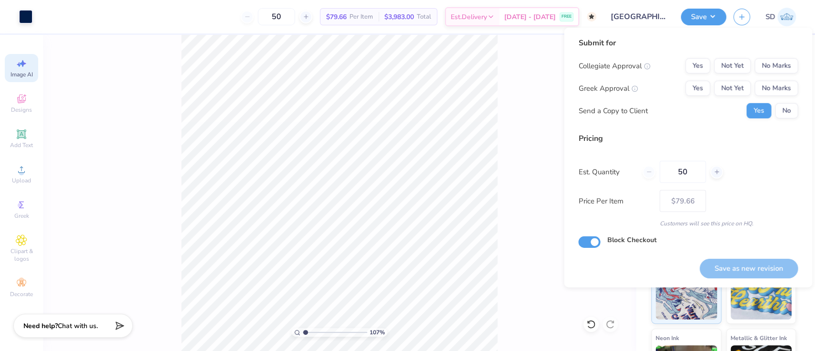
click at [531, 71] on div "107 % Back" at bounding box center [339, 193] width 593 height 316
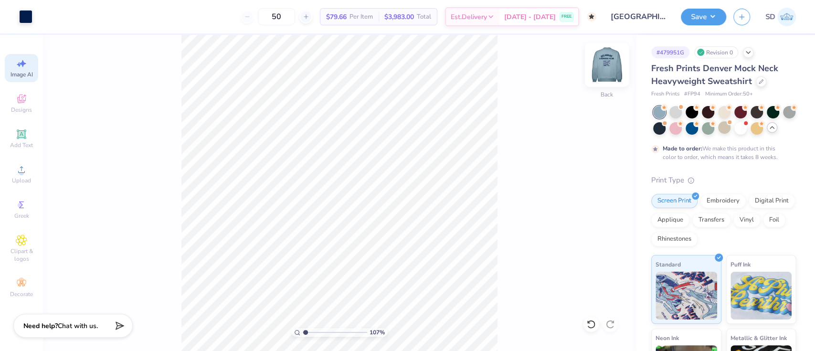
click at [611, 70] on img at bounding box center [607, 65] width 38 height 38
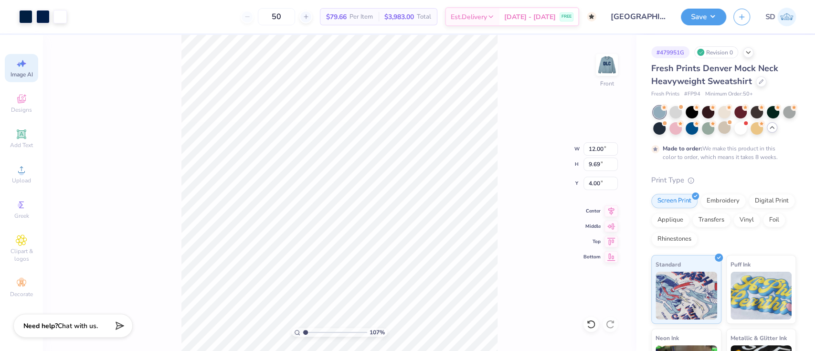
type input "1.07316498841689"
type input "3.96"
click at [718, 14] on button "Save" at bounding box center [703, 15] width 45 height 17
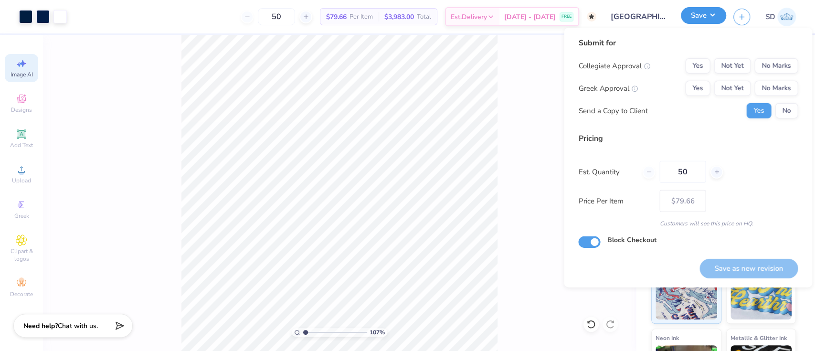
type input "1.07316498841689"
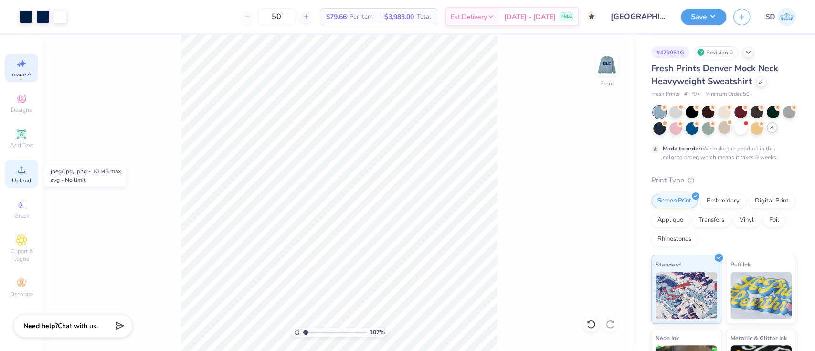
click at [16, 171] on icon at bounding box center [21, 169] width 11 height 11
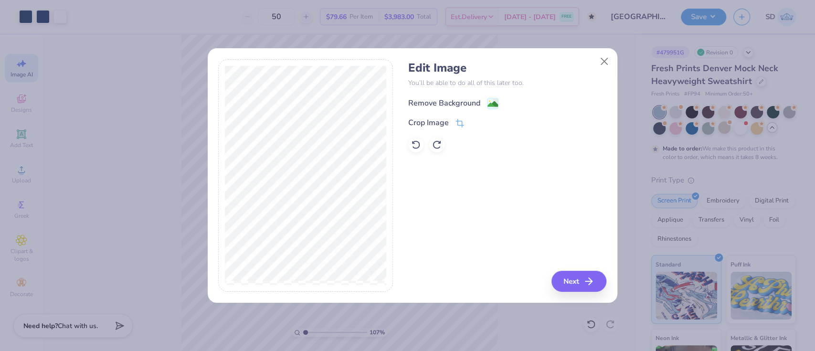
click at [436, 100] on div "Remove Background" at bounding box center [444, 102] width 72 height 11
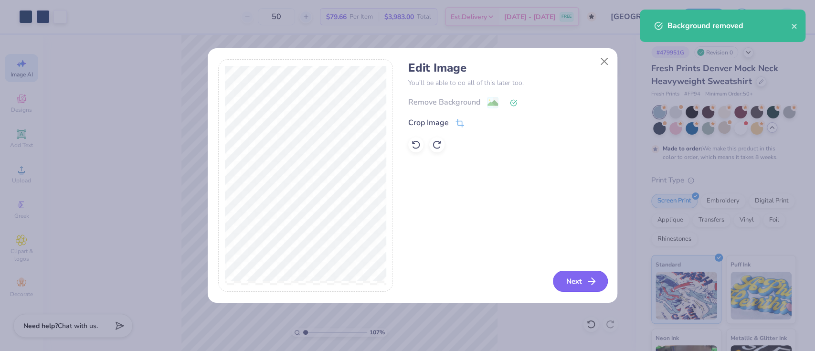
click at [568, 284] on button "Next" at bounding box center [580, 281] width 55 height 21
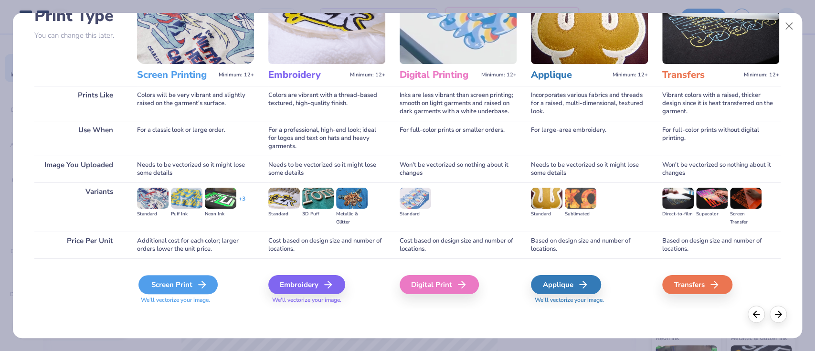
click at [181, 286] on div "Screen Print" at bounding box center [178, 284] width 79 height 19
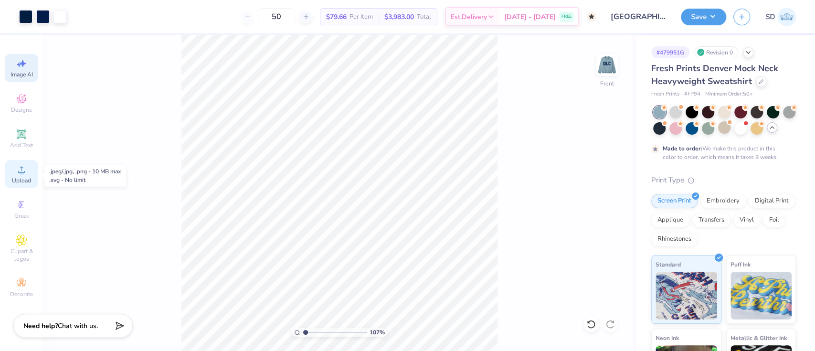
click at [26, 172] on icon at bounding box center [21, 169] width 11 height 11
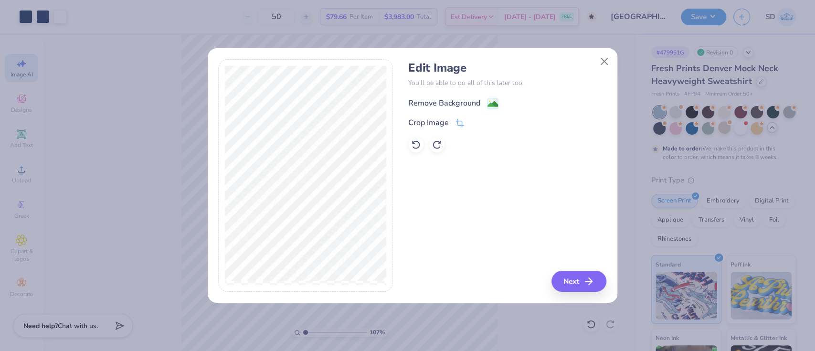
click at [441, 102] on div "Remove Background" at bounding box center [444, 102] width 72 height 11
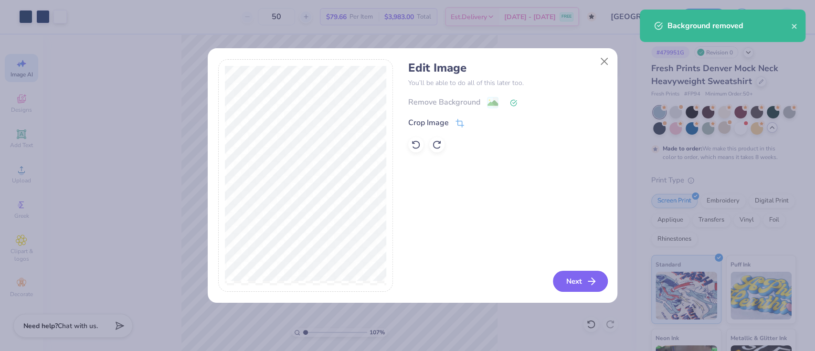
click at [572, 279] on button "Next" at bounding box center [580, 281] width 55 height 21
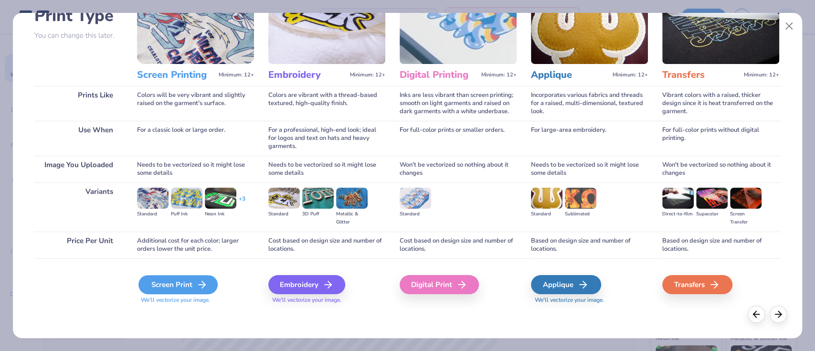
click at [177, 287] on div "Screen Print" at bounding box center [178, 284] width 79 height 19
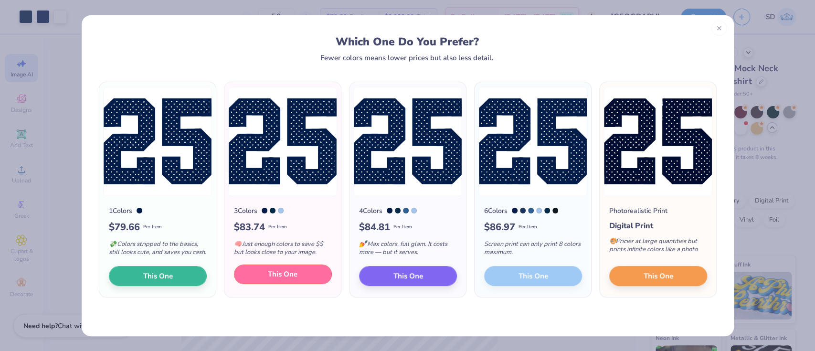
click at [284, 280] on span "This One" at bounding box center [283, 274] width 30 height 11
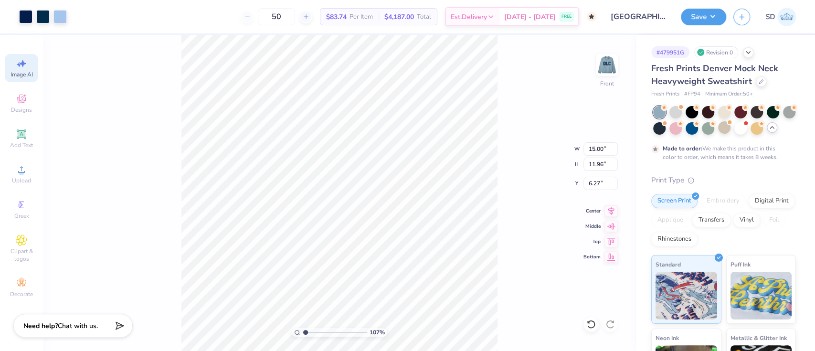
type input "1.07316498841689"
type input "11.88"
type input "9.47"
type input "1.07316498841689"
type input "14.17"
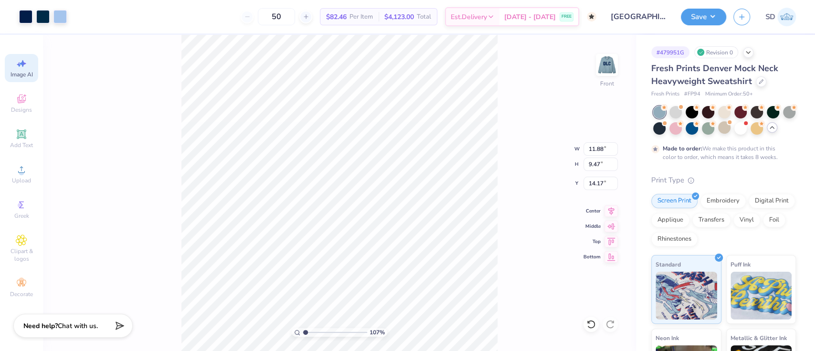
type input "1.07316498841689"
type input "0.98"
type input "1.22"
type input "6.87"
click at [30, 18] on div at bounding box center [25, 15] width 13 height 13
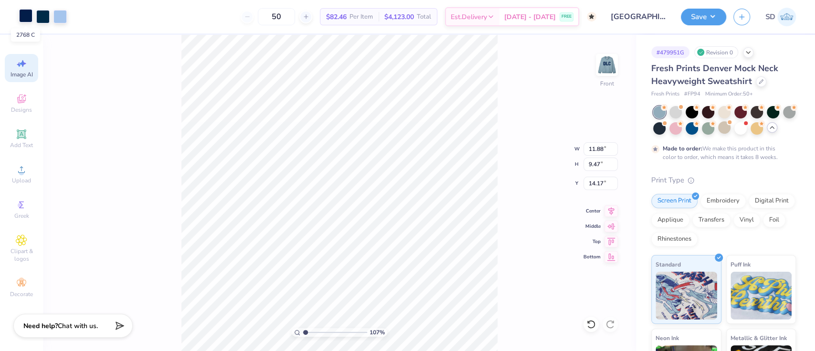
type input "1.07316498841689"
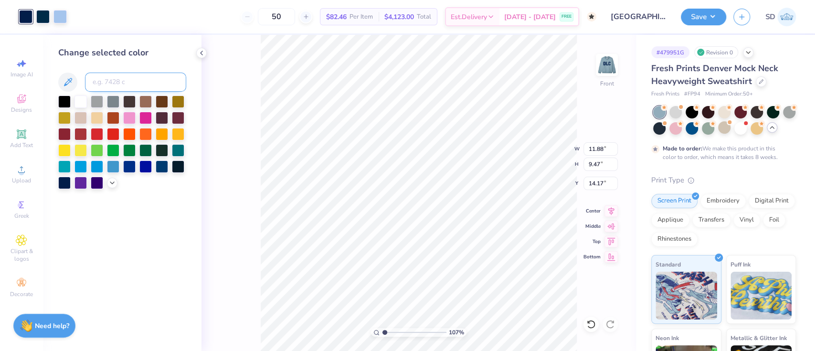
click at [135, 83] on input at bounding box center [135, 82] width 101 height 19
type input "282"
click at [41, 19] on div at bounding box center [42, 15] width 13 height 13
click at [57, 21] on div at bounding box center [59, 15] width 13 height 13
click at [77, 17] on div at bounding box center [77, 15] width 13 height 13
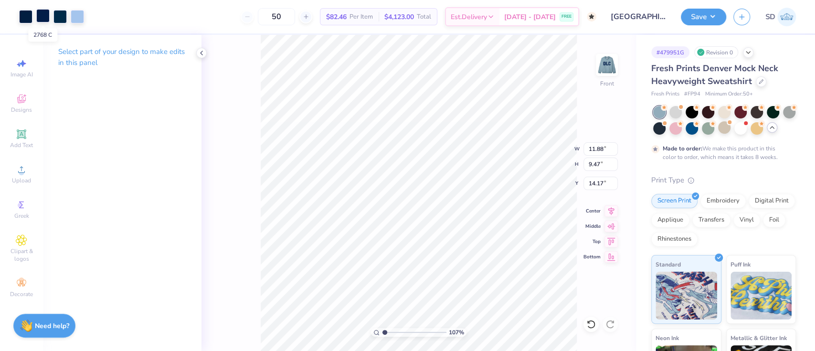
click at [46, 19] on div at bounding box center [42, 15] width 13 height 13
type input "1.07316498841689"
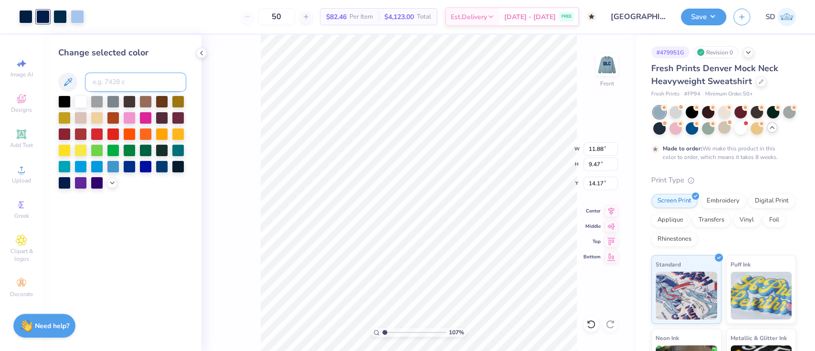
click at [102, 75] on input at bounding box center [135, 82] width 101 height 19
type input "282"
click at [42, 20] on div at bounding box center [42, 15] width 13 height 13
type input "1.07316498841689"
click at [126, 78] on input at bounding box center [135, 82] width 101 height 19
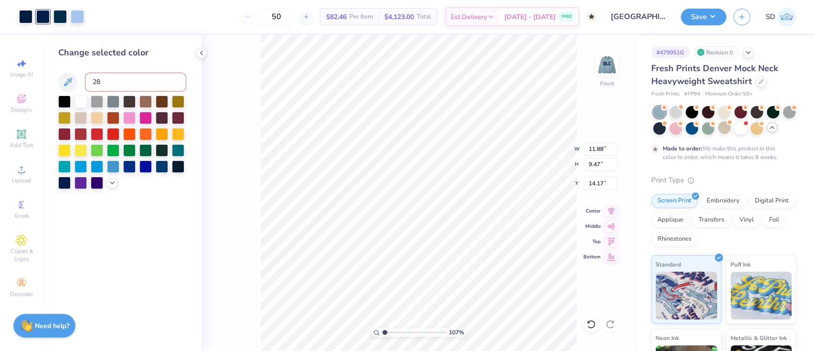
type input "282"
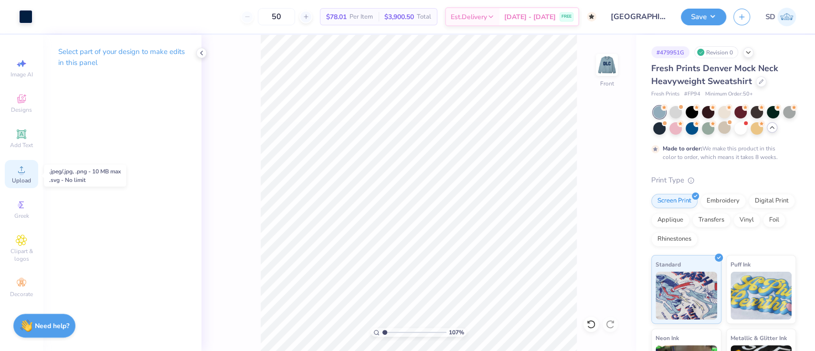
click at [12, 174] on div "Upload" at bounding box center [21, 174] width 33 height 28
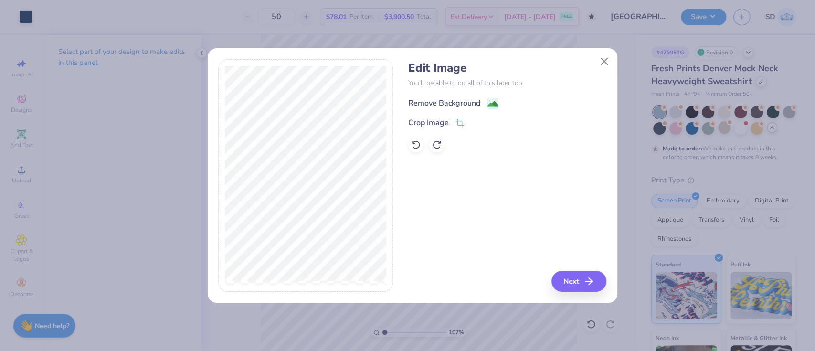
click at [460, 107] on div "Remove Background" at bounding box center [444, 102] width 72 height 11
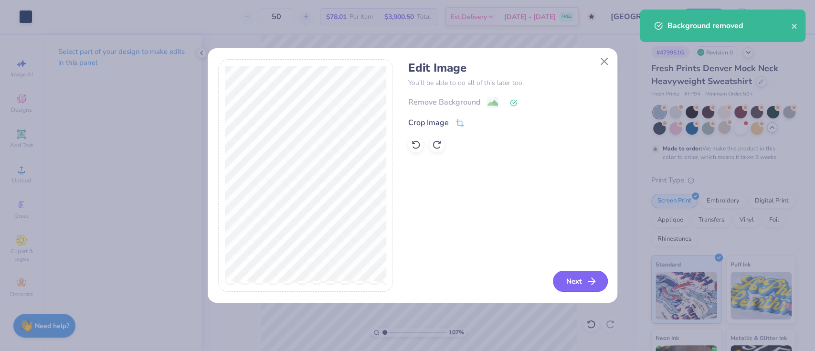
click at [585, 282] on button "Next" at bounding box center [580, 281] width 55 height 21
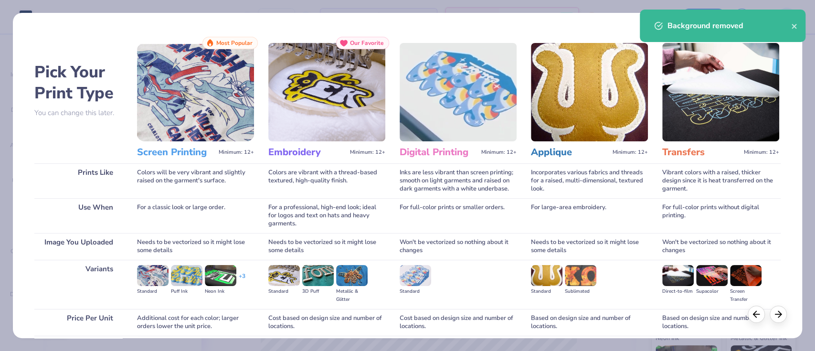
scroll to position [77, 0]
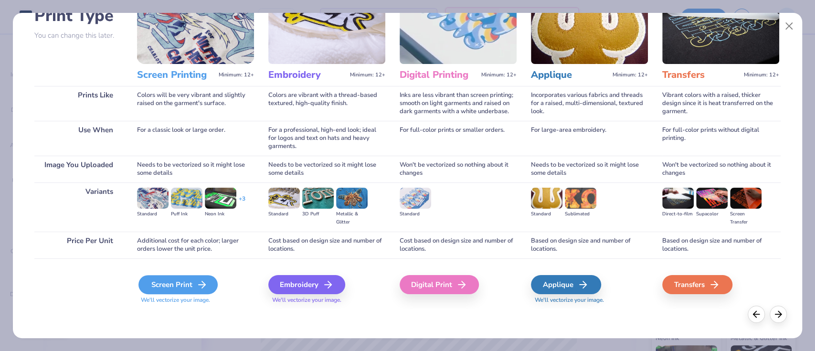
click at [164, 287] on div "Screen Print" at bounding box center [178, 284] width 79 height 19
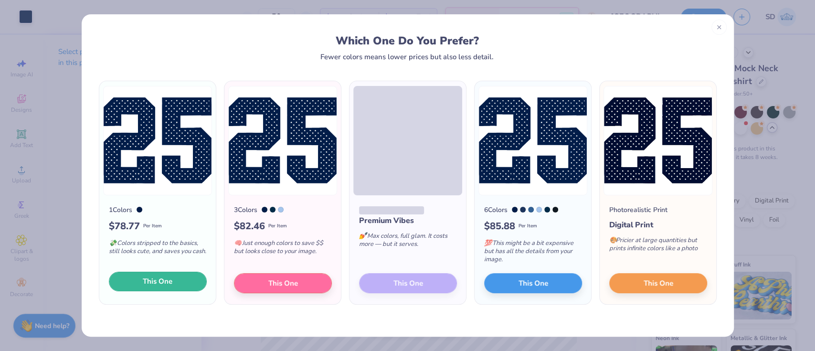
click at [164, 280] on span "This One" at bounding box center [158, 281] width 30 height 11
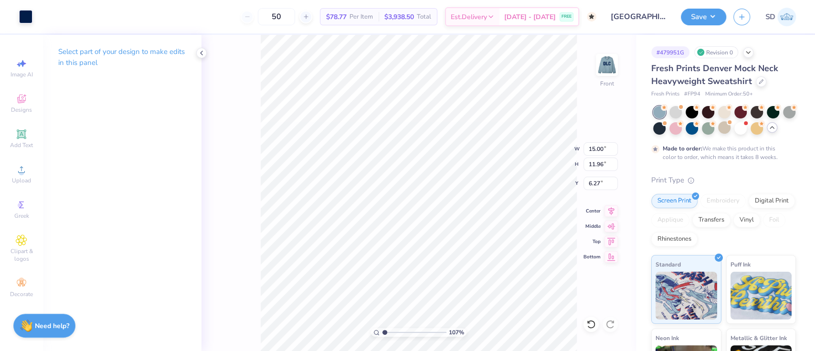
drag, startPoint x: 386, startPoint y: 192, endPoint x: 386, endPoint y: 220, distance: 28.2
click at [386, 220] on div at bounding box center [407, 175] width 815 height 351
type input "1.07316498841689"
type input "6.51"
type input "5.20"
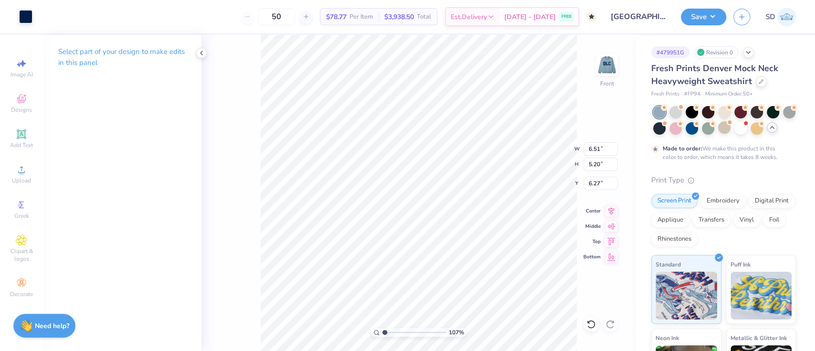
type input "1.07316498841689"
type input "9.36"
click at [707, 16] on button "Save" at bounding box center [703, 15] width 45 height 17
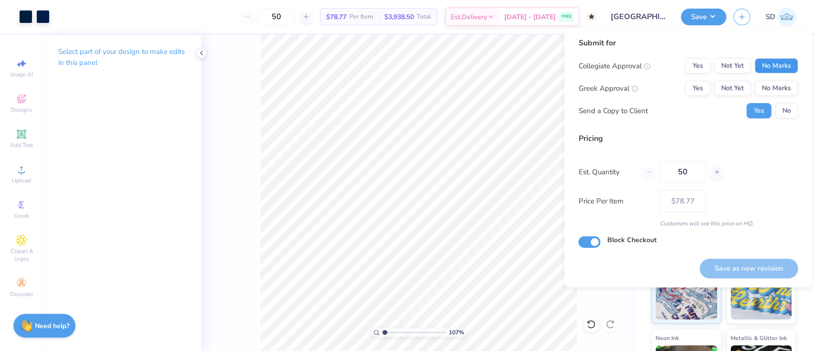
click at [774, 60] on button "No Marks" at bounding box center [776, 65] width 43 height 15
click at [696, 65] on button "Yes" at bounding box center [697, 65] width 25 height 15
click at [785, 83] on button "No Marks" at bounding box center [776, 88] width 43 height 15
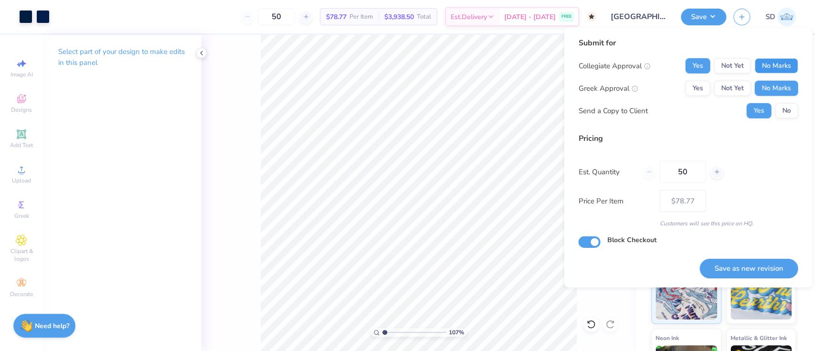
click at [779, 63] on button "No Marks" at bounding box center [776, 65] width 43 height 15
click at [718, 67] on button "Not Yet" at bounding box center [732, 65] width 37 height 15
click at [706, 67] on button "Yes" at bounding box center [697, 65] width 25 height 15
click at [779, 111] on button "No" at bounding box center [786, 110] width 23 height 15
click at [762, 113] on button "Yes" at bounding box center [759, 110] width 25 height 15
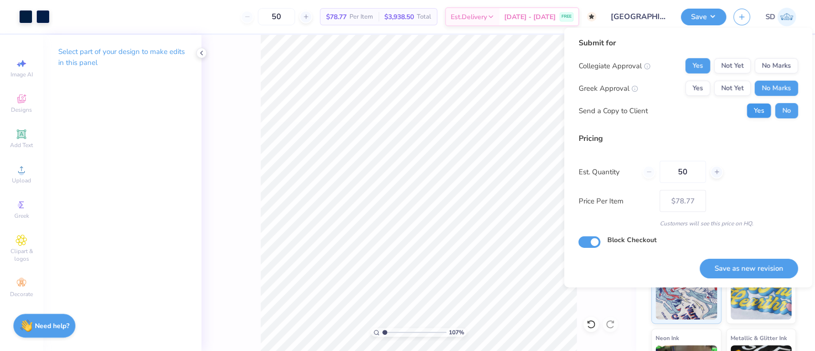
type input "1.07316498841689"
click at [744, 266] on button "Save as new revision" at bounding box center [749, 269] width 98 height 20
type input "$78.77"
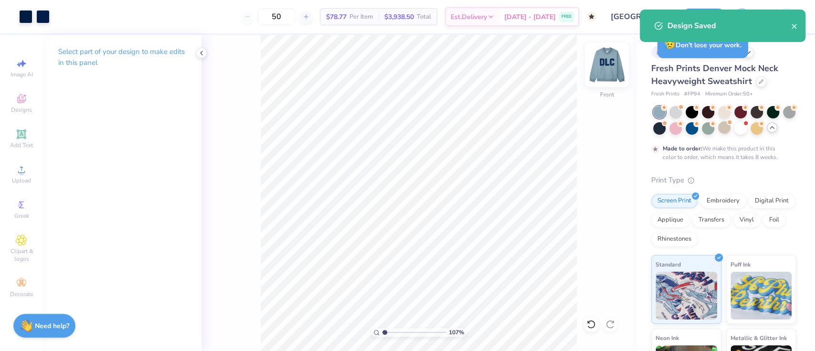
click at [608, 71] on img at bounding box center [607, 65] width 38 height 38
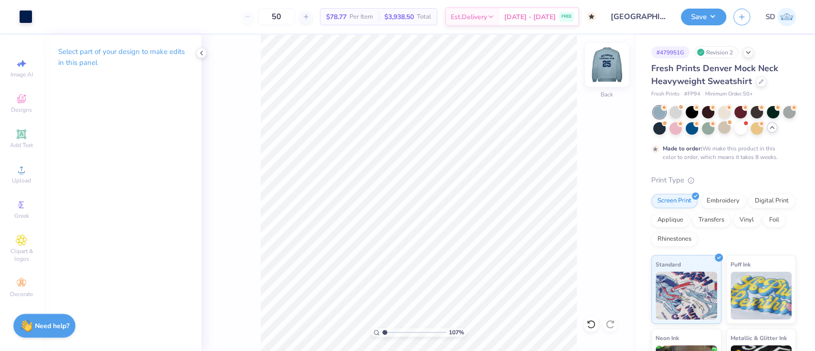
click at [602, 70] on img at bounding box center [607, 65] width 38 height 38
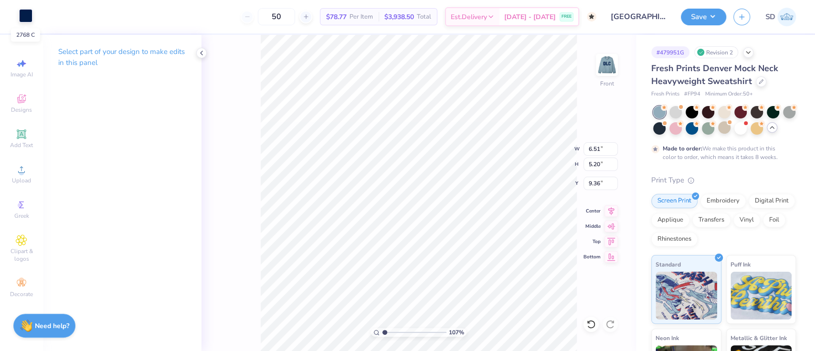
click at [27, 14] on div at bounding box center [25, 15] width 13 height 13
type input "1.07316498841689"
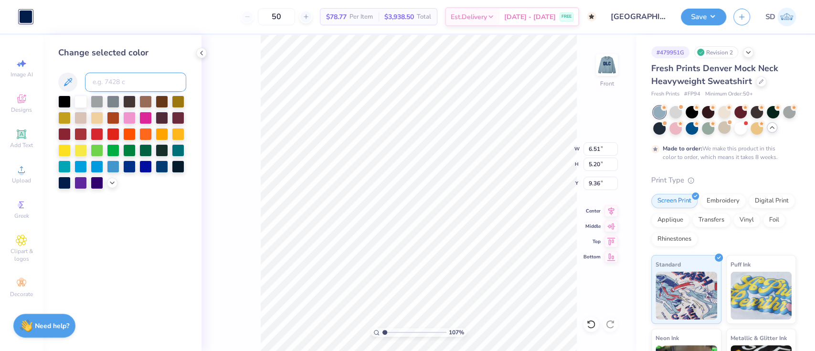
click at [119, 82] on input at bounding box center [135, 82] width 101 height 19
type input "282"
click at [686, 23] on div "Save" at bounding box center [703, 17] width 45 height 17
click at [704, 13] on button "Save" at bounding box center [703, 15] width 45 height 17
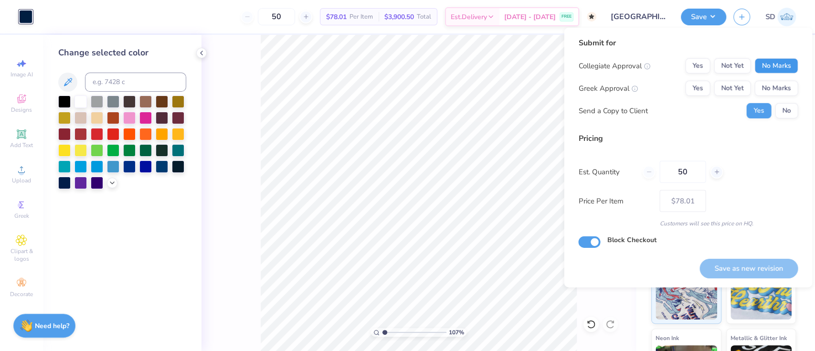
click at [776, 70] on button "No Marks" at bounding box center [776, 65] width 43 height 15
click at [779, 85] on button "No Marks" at bounding box center [776, 88] width 43 height 15
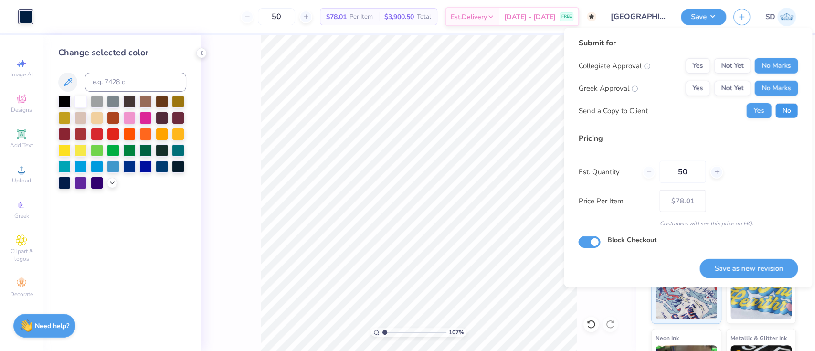
click at [786, 108] on button "No" at bounding box center [786, 110] width 23 height 15
type input "1.07316498841689"
click at [734, 271] on button "Save as new revision" at bounding box center [749, 269] width 98 height 20
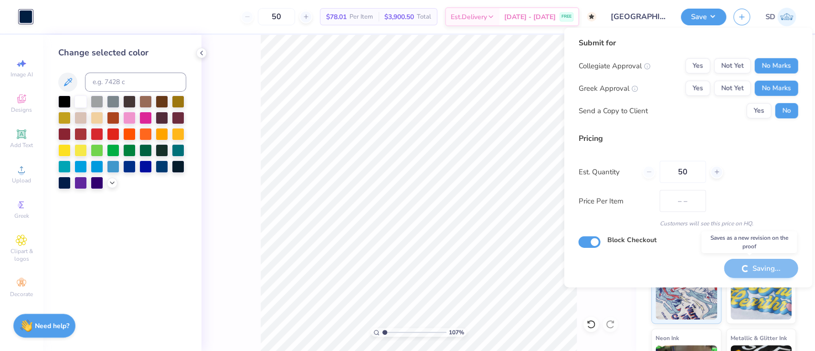
type input "$78.01"
type input "1.07316498841689"
type input "– –"
